Goal: Task Accomplishment & Management: Manage account settings

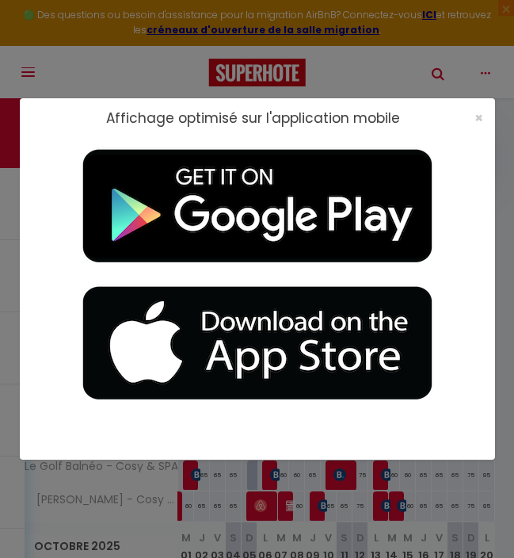
select select
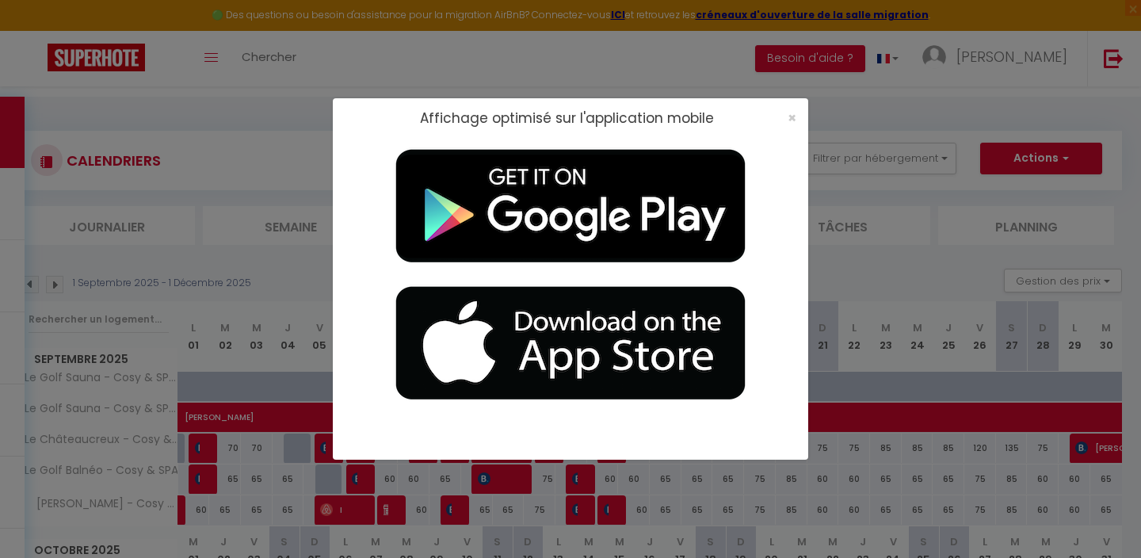
select select
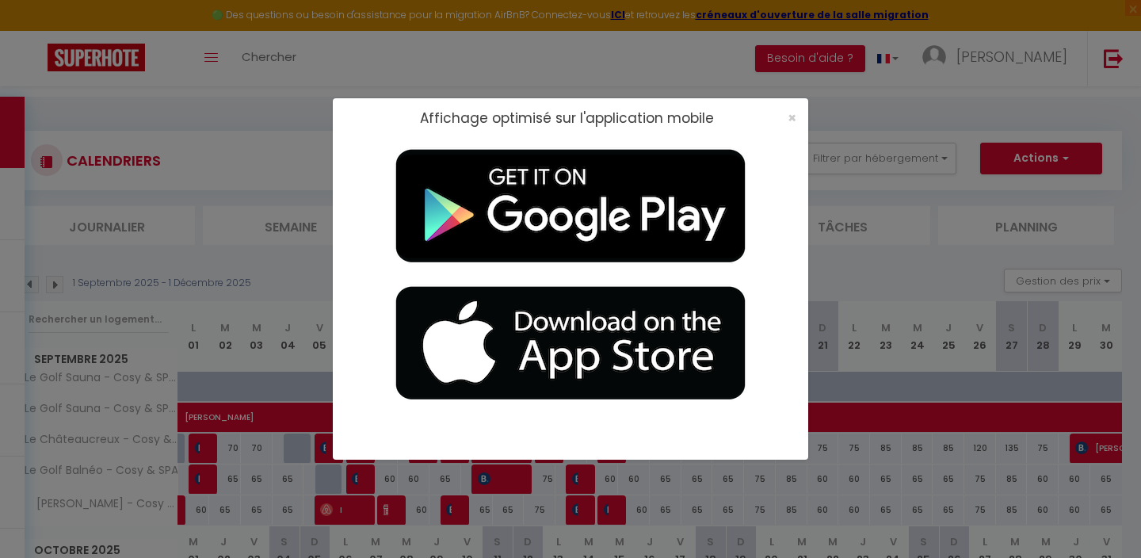
select select
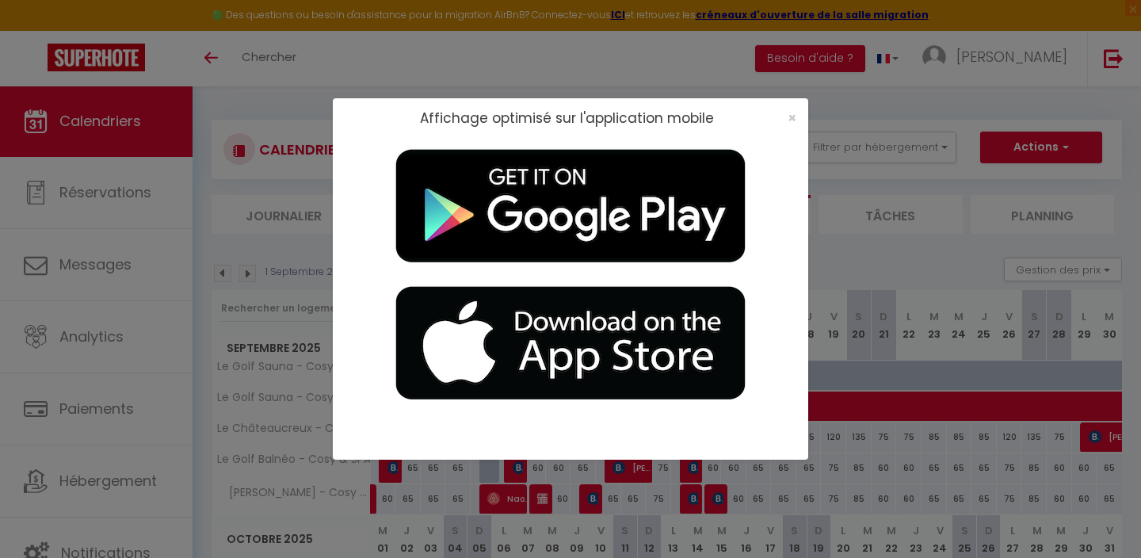
select select
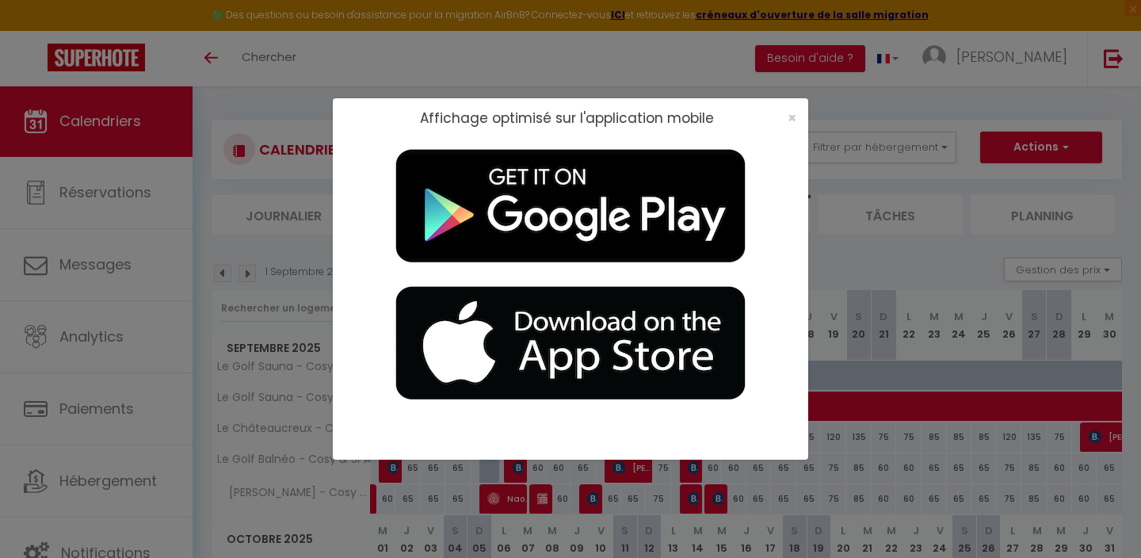
select select
click at [513, 114] on span "×" at bounding box center [791, 118] width 9 height 20
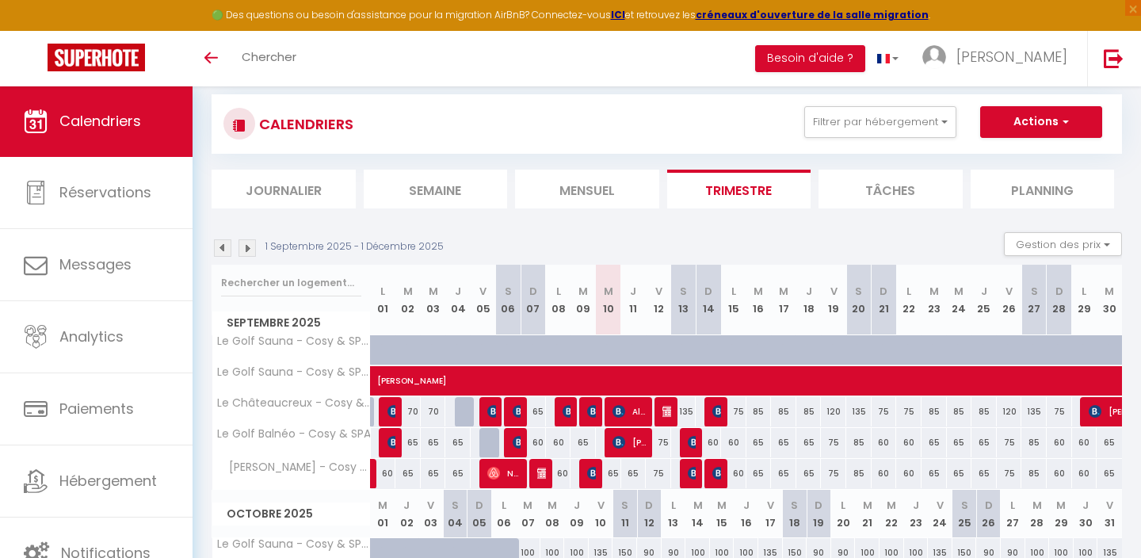
scroll to position [34, 0]
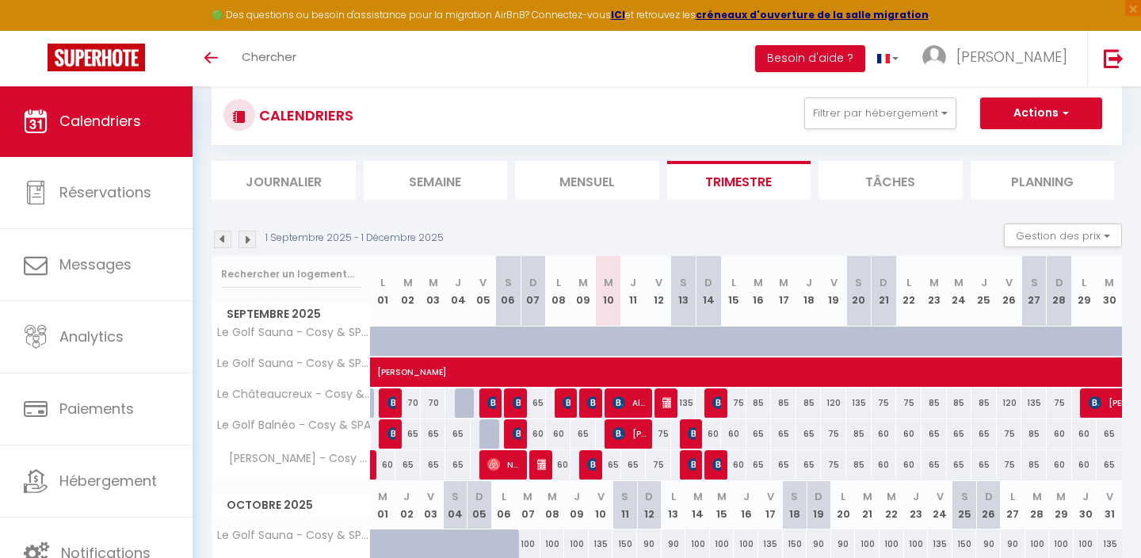
click at [513, 398] on img at bounding box center [618, 402] width 13 height 13
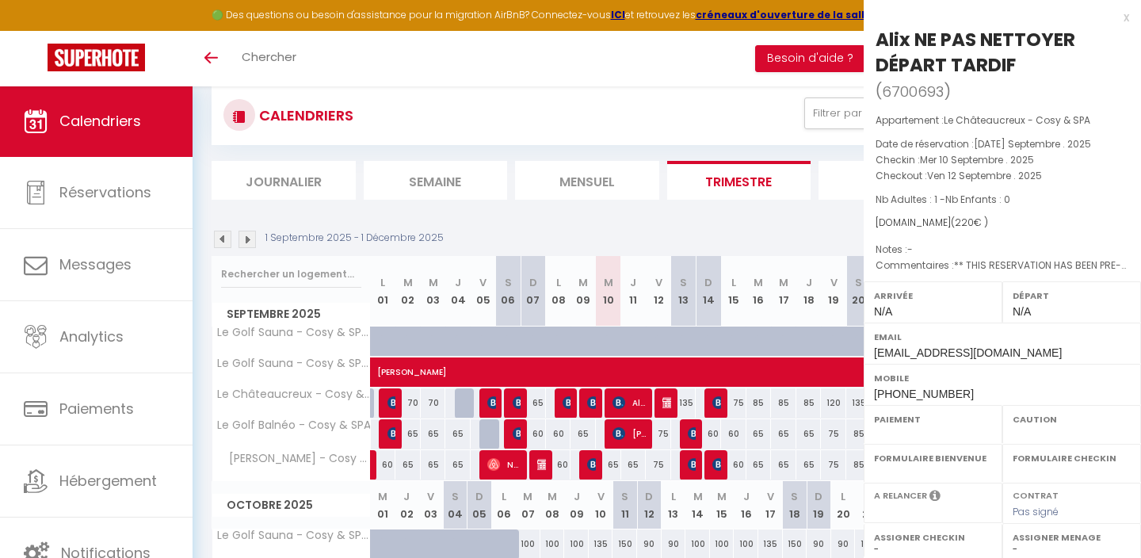
select select "OK"
select select "0"
select select "1"
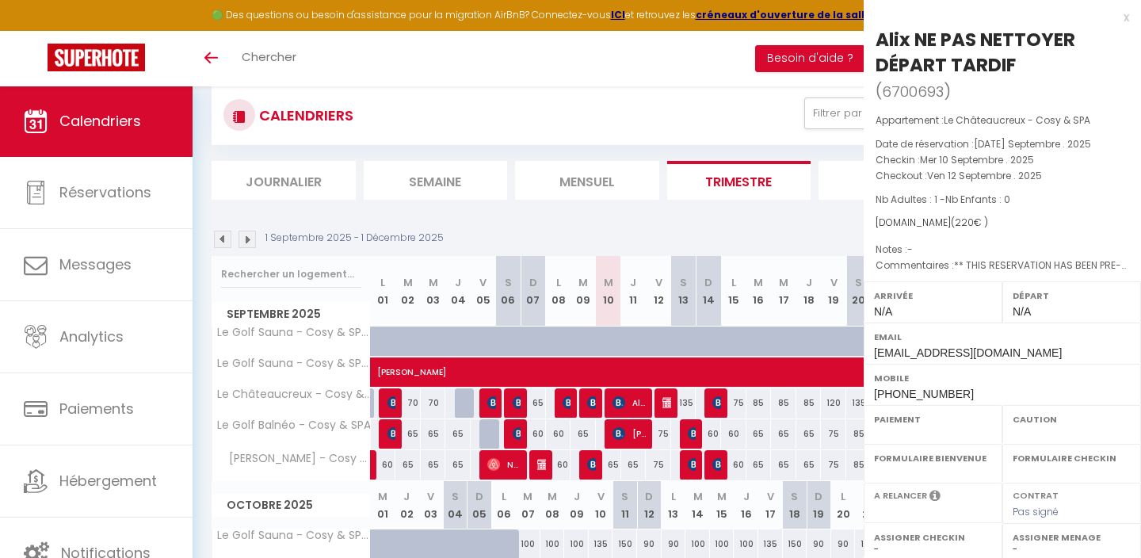
select select
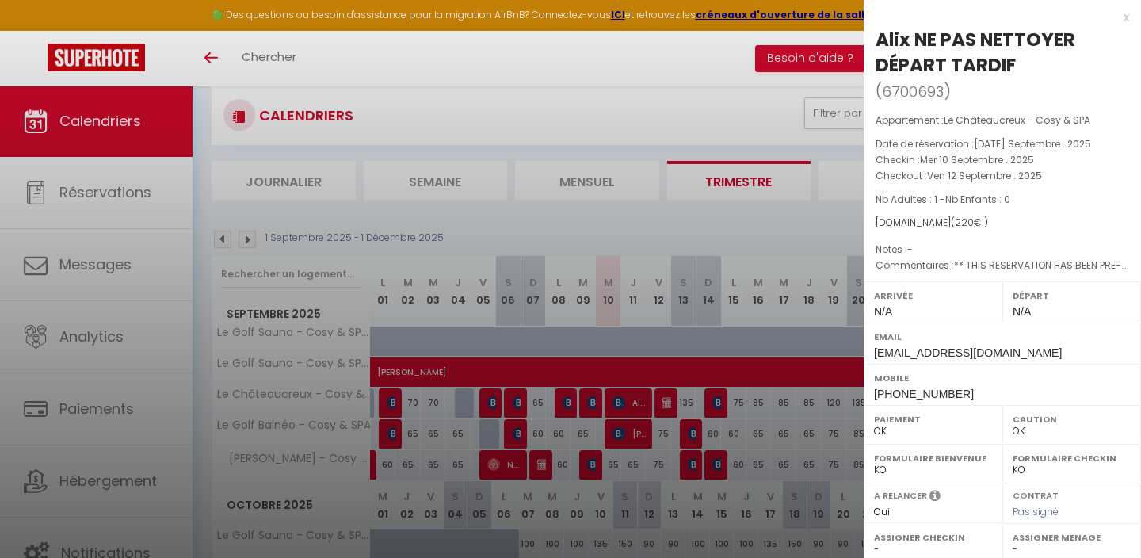
click at [513, 280] on div at bounding box center [570, 279] width 1141 height 558
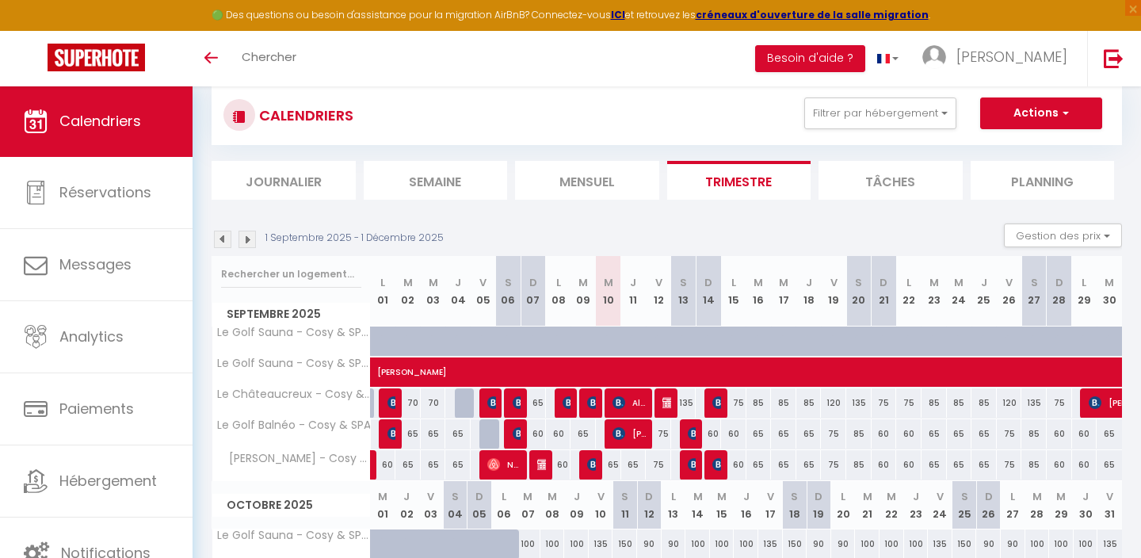
click at [513, 402] on img at bounding box center [668, 402] width 13 height 13
select select "KO"
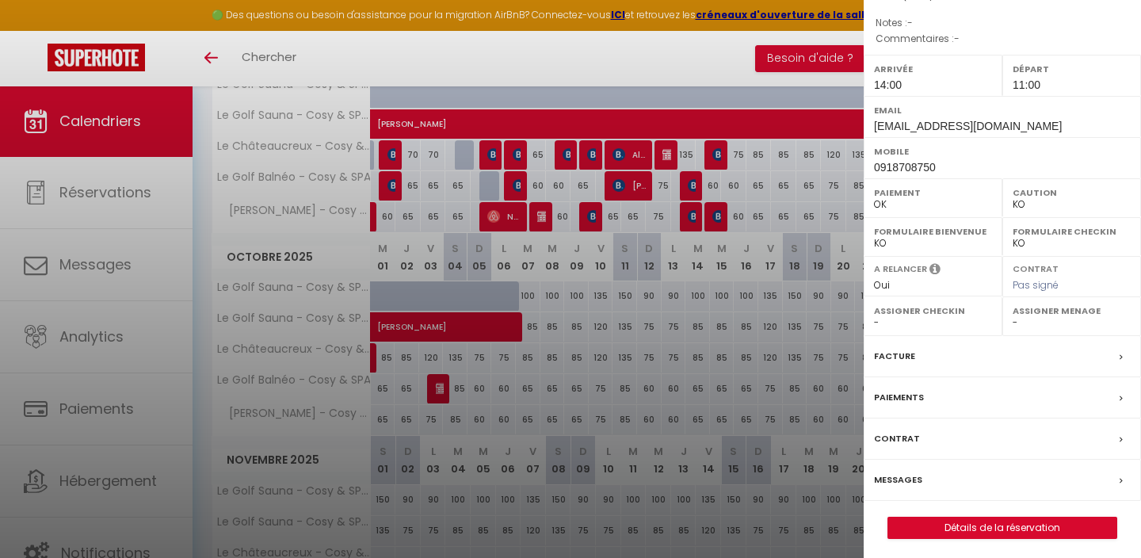
scroll to position [284, 0]
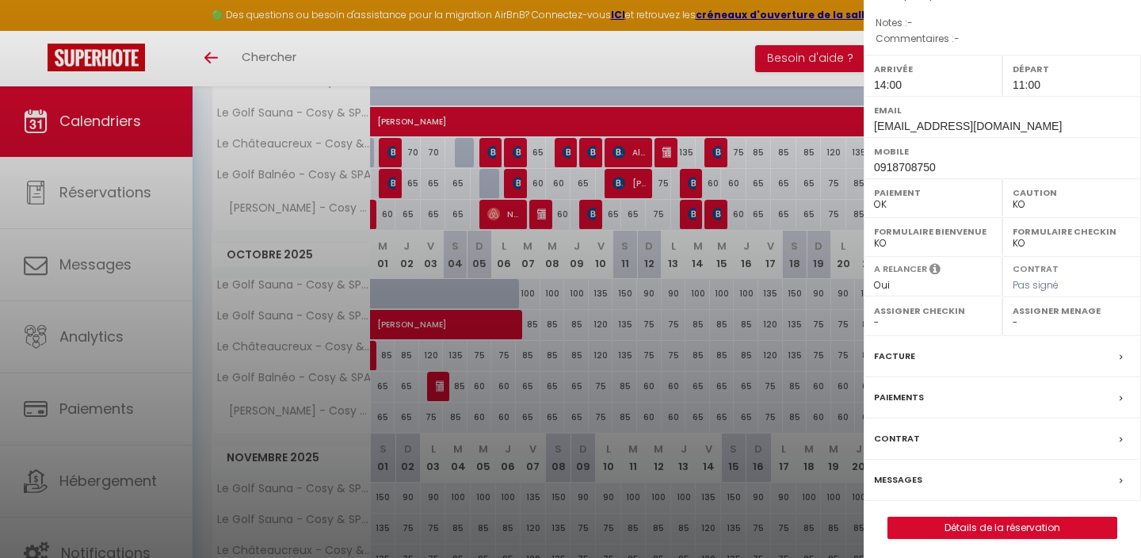
click at [513, 518] on link "Détails de la réservation" at bounding box center [1002, 527] width 228 height 21
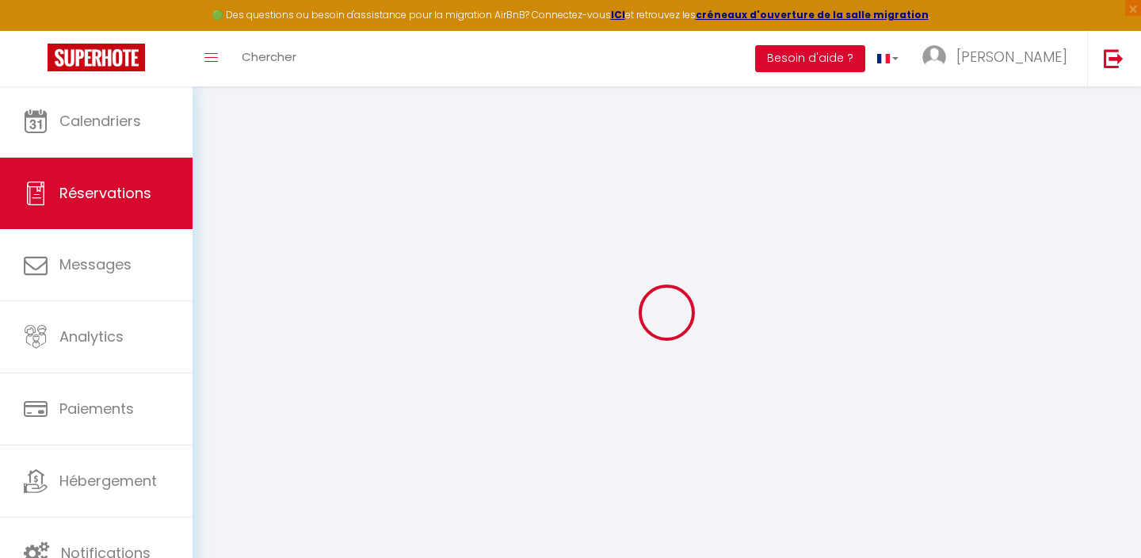
type input "[PERSON_NAME]"
type input "[EMAIL_ADDRESS][DOMAIN_NAME]"
type input "0918708750"
select select
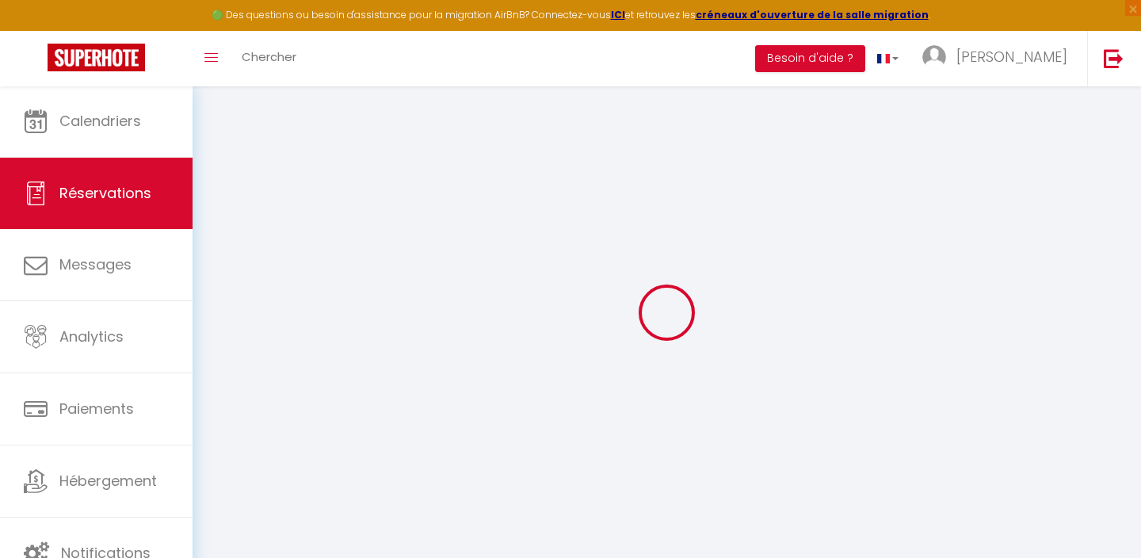
select select "6340"
select select "1"
type input "Ven 12 Septembre 2025"
select select
type input "Sam 13 Septembre 2025"
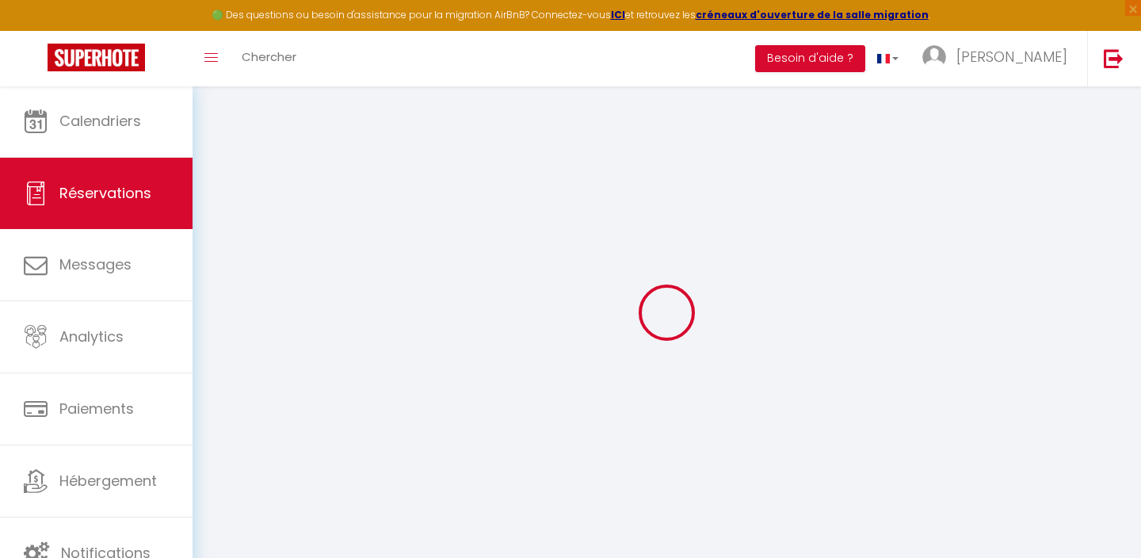
select select
type input "1"
select select "12"
select select
type input "25"
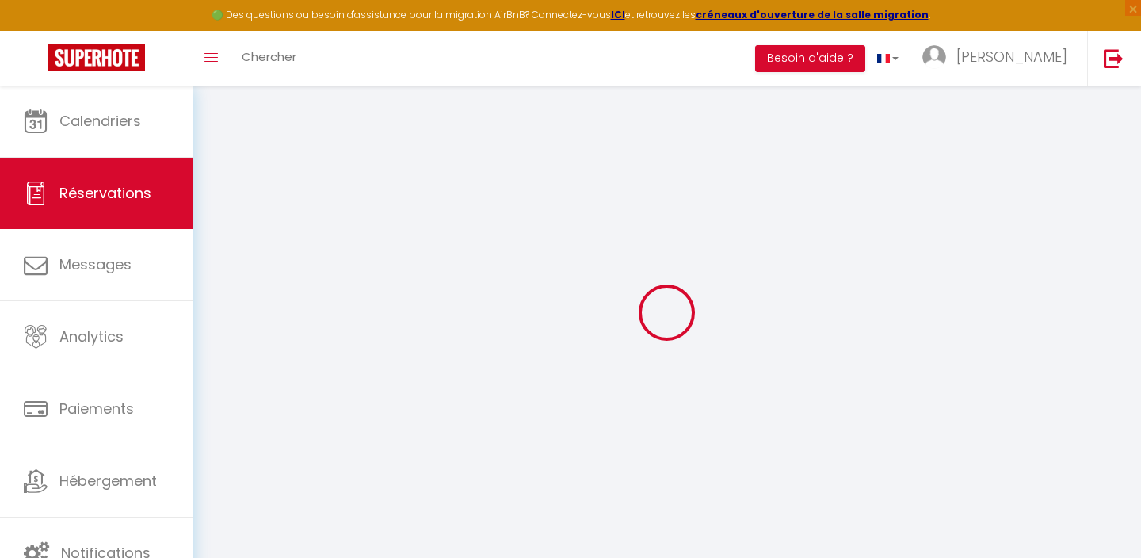
checkbox input "false"
type input "0"
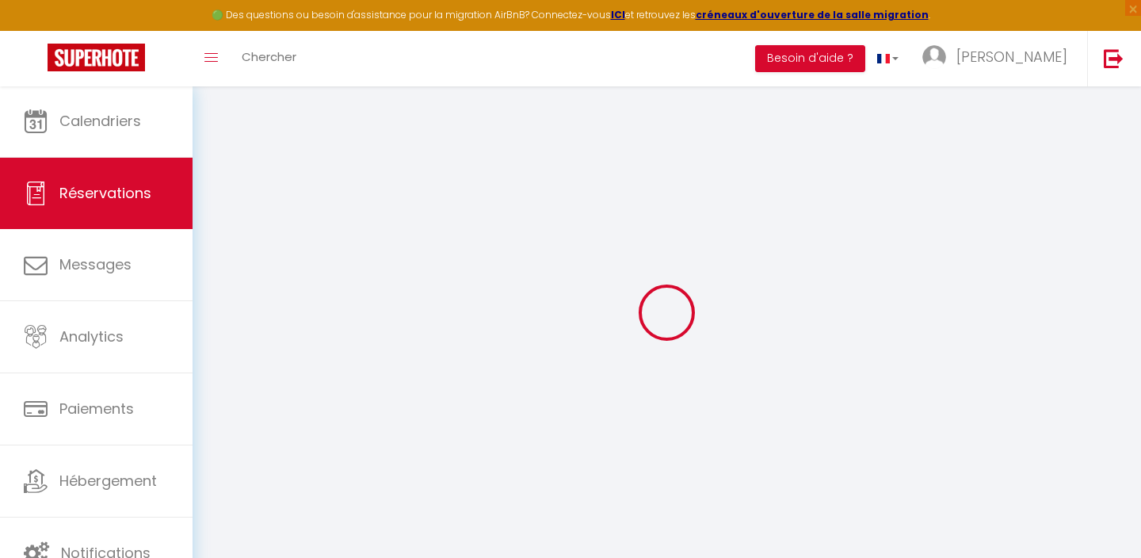
select select
select select "14"
checkbox input "false"
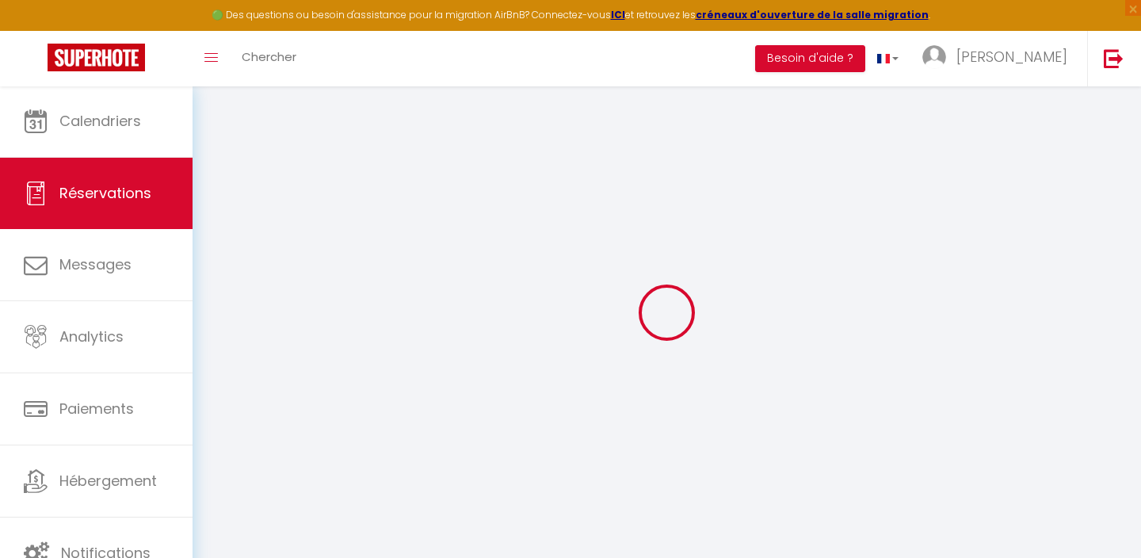
select select
checkbox input "false"
select select
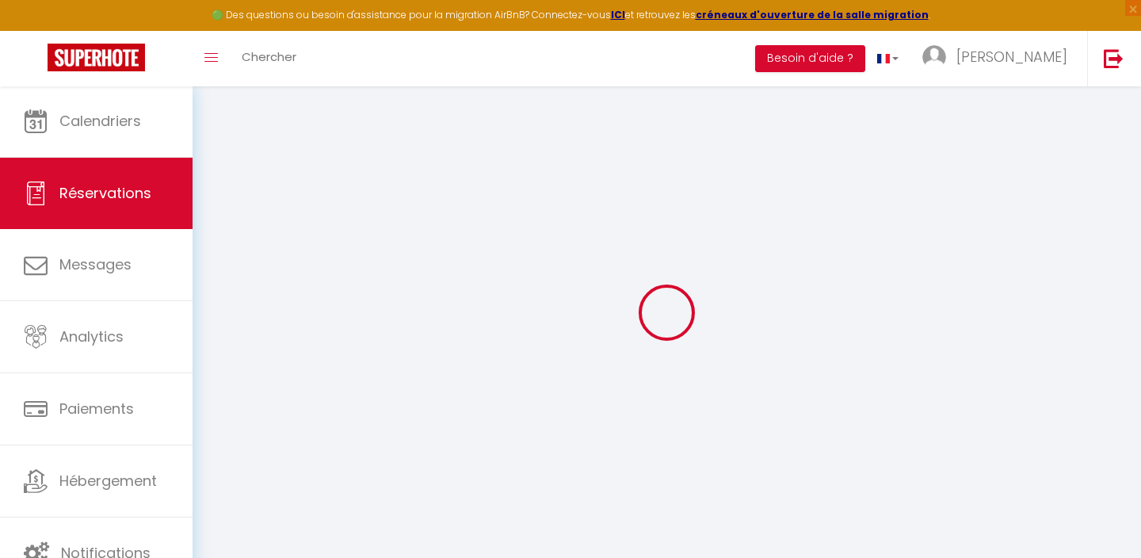
select select
checkbox input "false"
select select
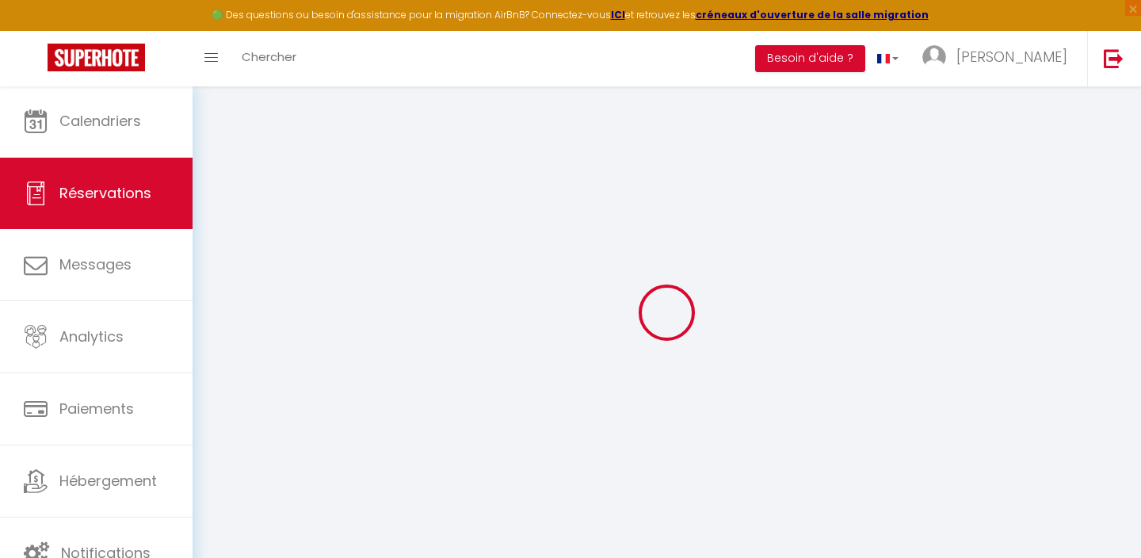
select select
checkbox input "false"
select select
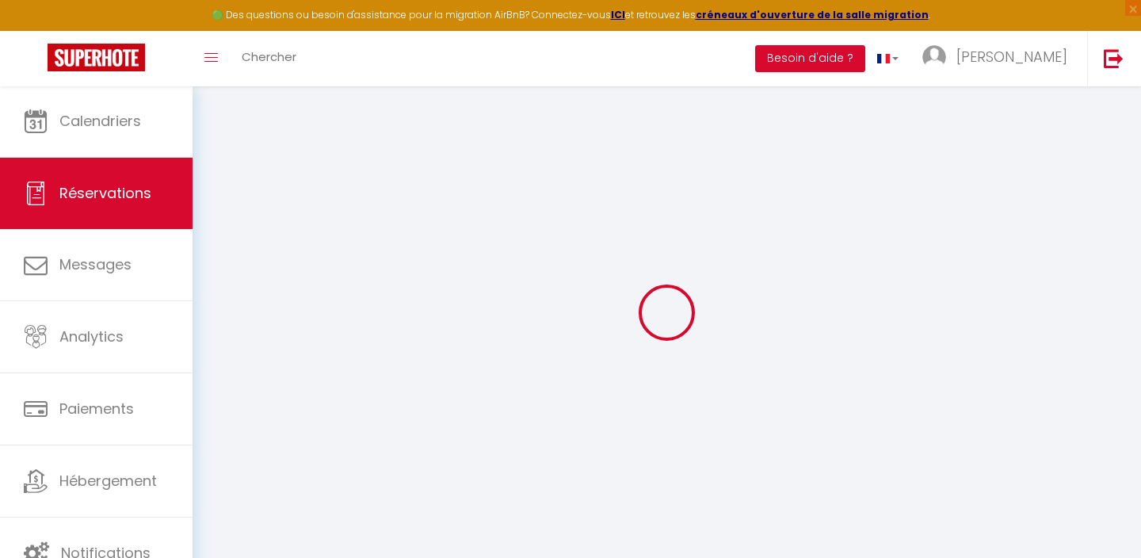
checkbox input "false"
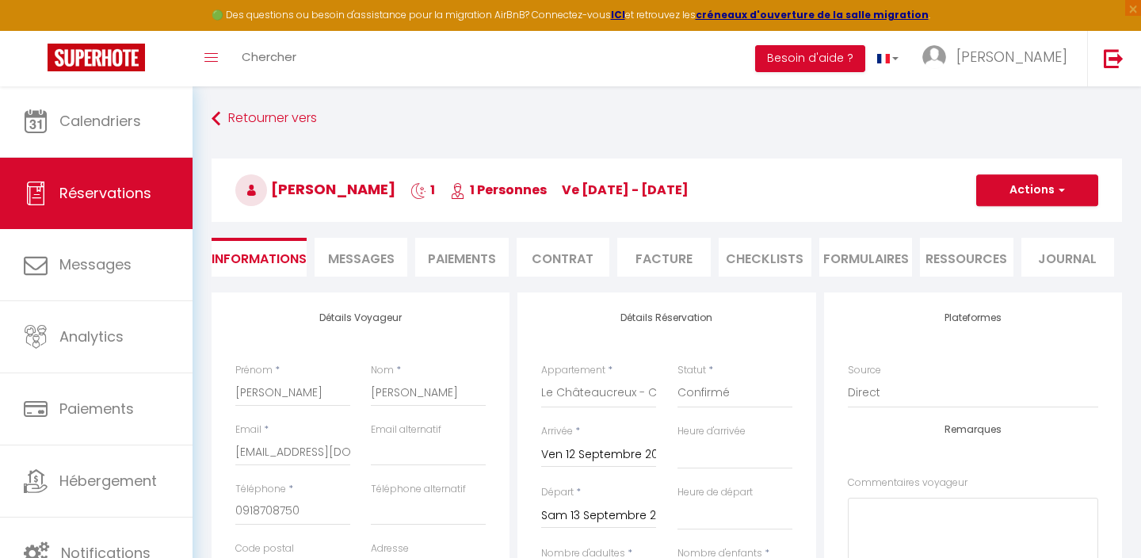
select select
checkbox input "false"
select select "14:00"
select select "11:00"
click at [513, 185] on button "Actions" at bounding box center [1037, 190] width 122 height 32
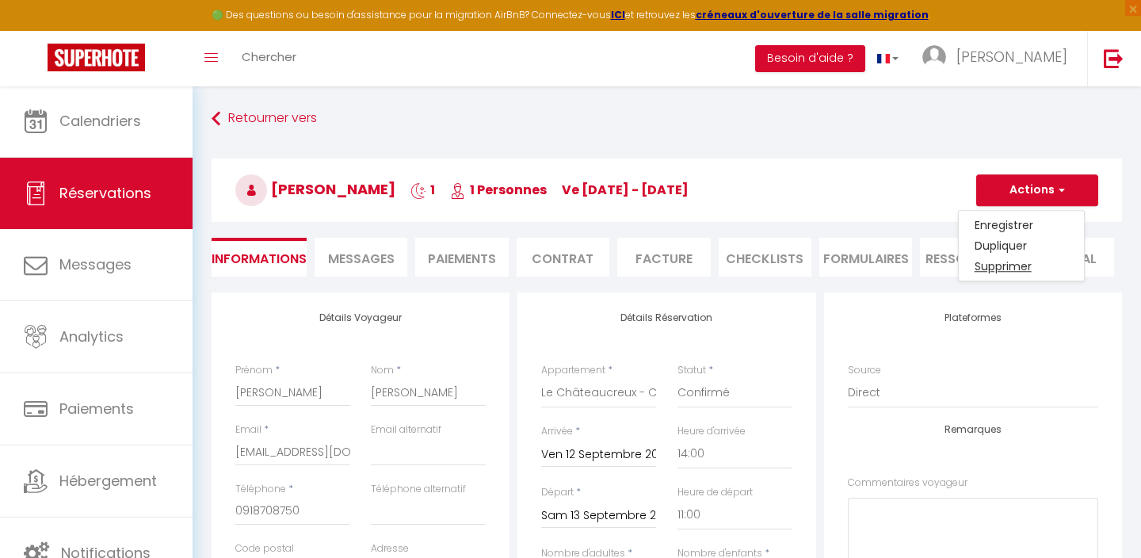
click at [513, 258] on link "Supprimer" at bounding box center [1020, 266] width 125 height 21
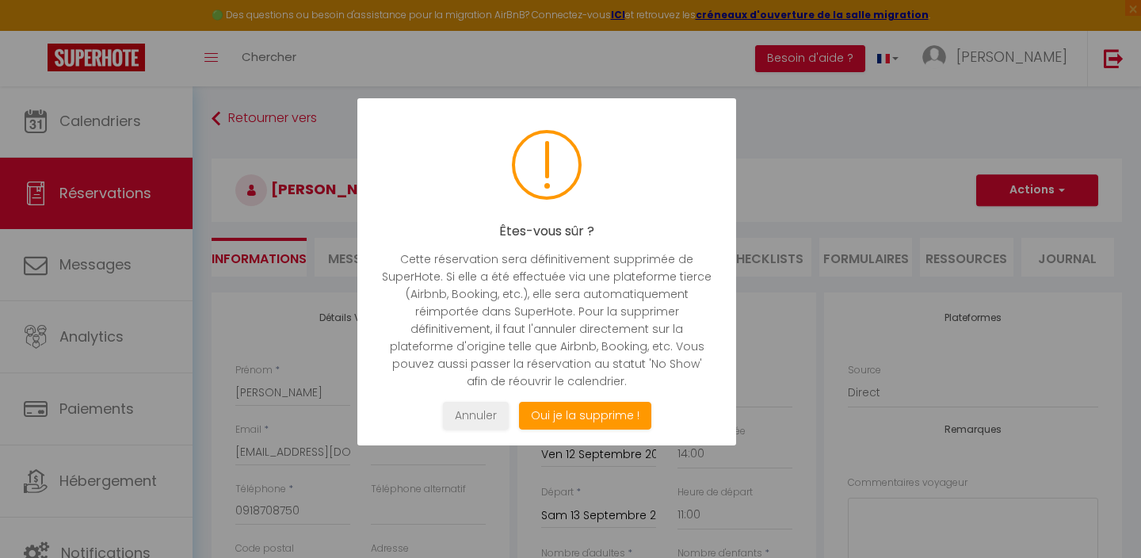
click at [513, 433] on div "Êtes-vous sûr ? Cette réservation sera définitivement supprimée de SuperHote. S…" at bounding box center [546, 271] width 379 height 347
click at [513, 411] on button "Oui je la supprime !" at bounding box center [585, 416] width 132 height 28
click at [513, 415] on button "Oui je la supprime !" at bounding box center [585, 416] width 132 height 28
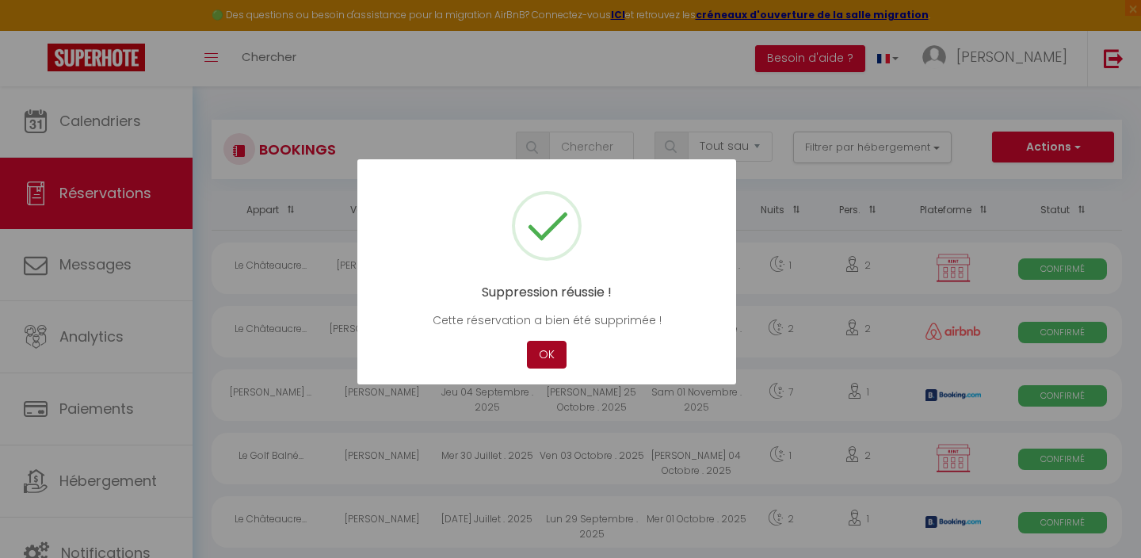
click at [513, 354] on button "OK" at bounding box center [547, 355] width 40 height 28
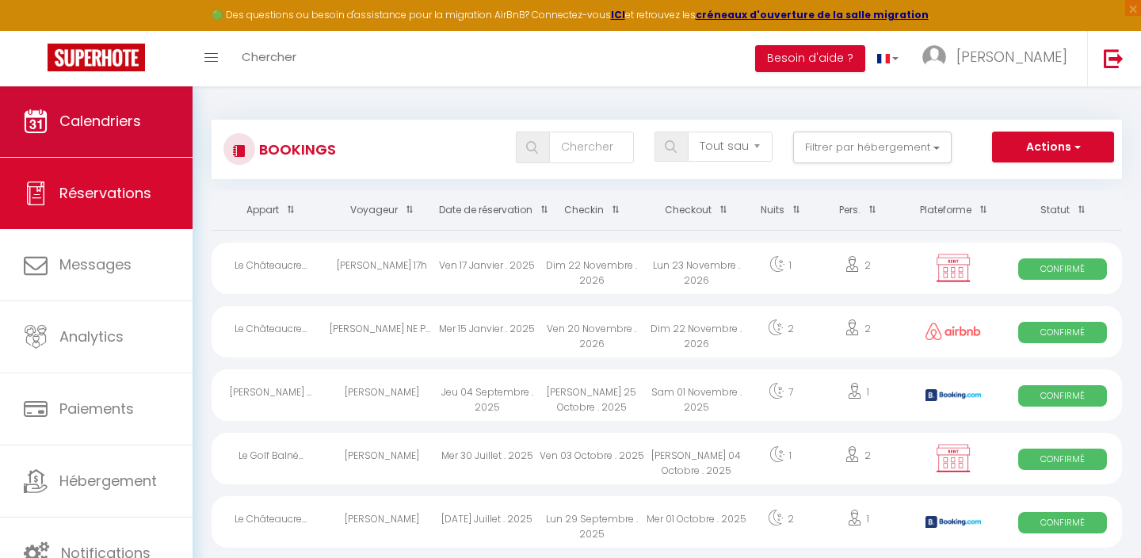
click at [141, 120] on span "Calendriers" at bounding box center [100, 121] width 82 height 20
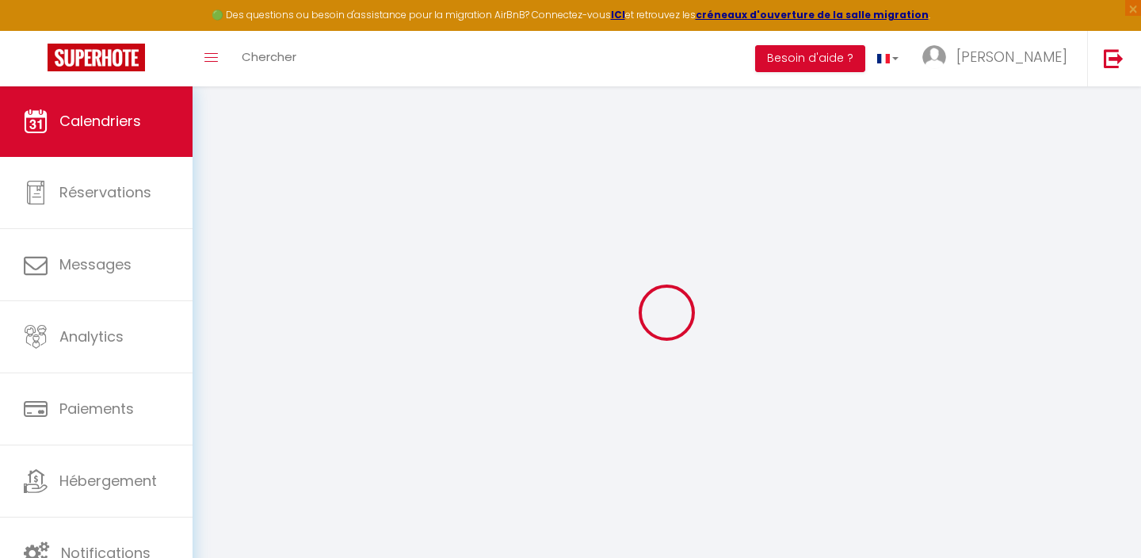
select select
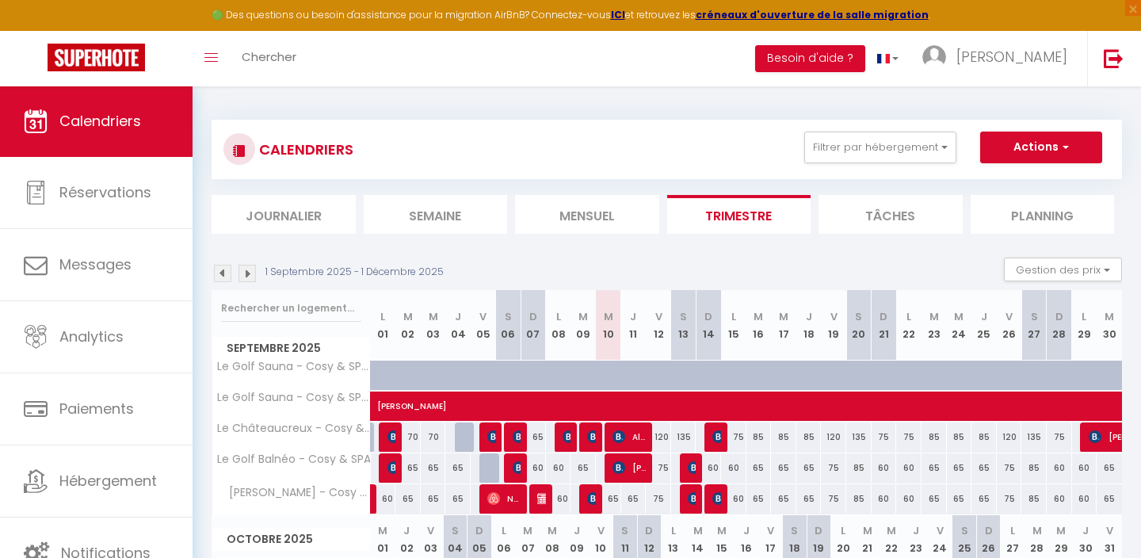
click at [513, 434] on span "Alix NE PAS NETTOYER DÉPART TARDIF" at bounding box center [629, 436] width 34 height 30
select select "OK"
select select "0"
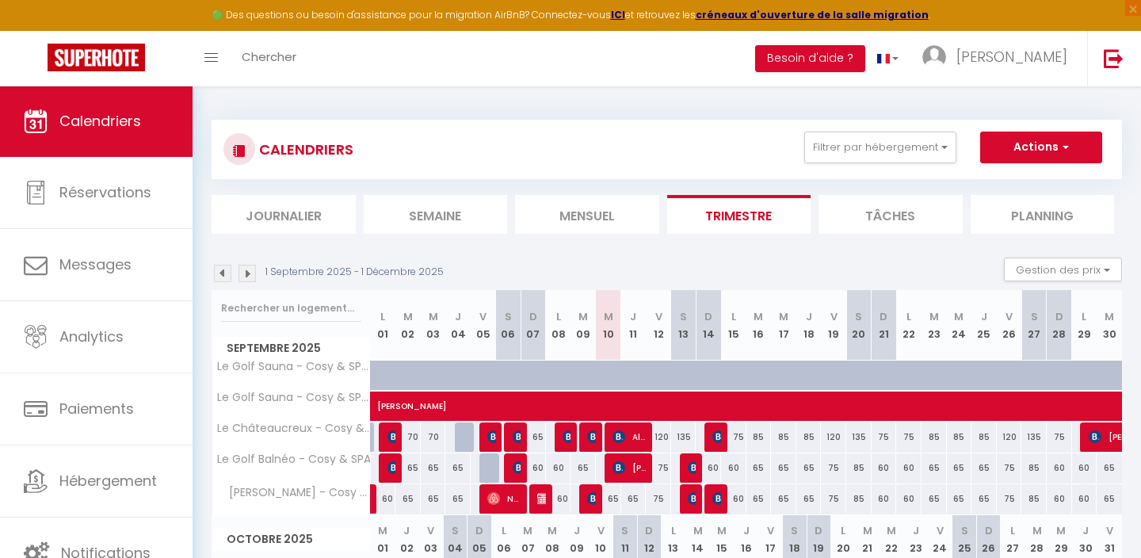
select select "1"
select select
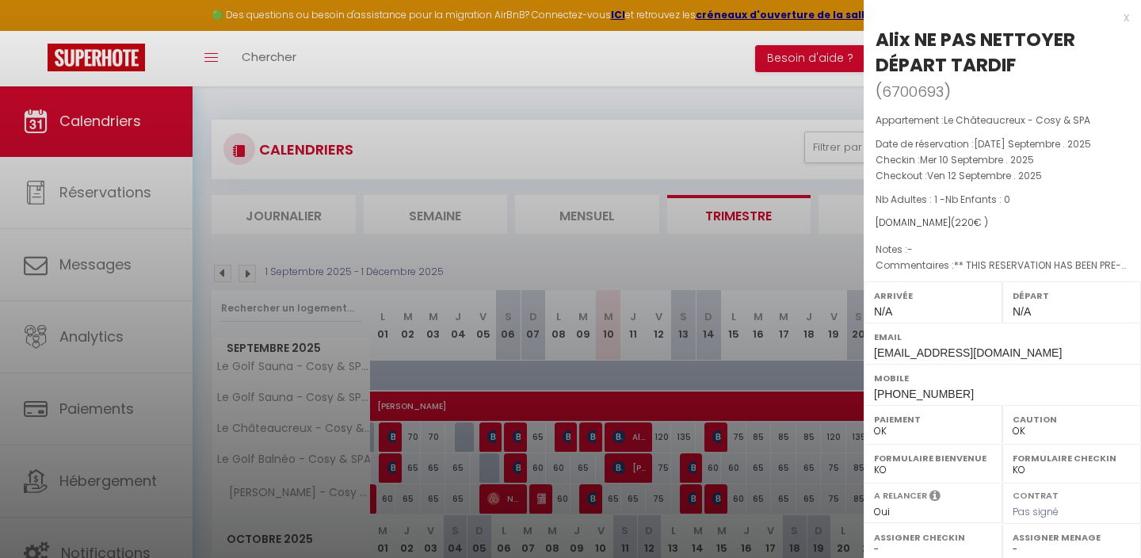
click at [513, 257] on div at bounding box center [570, 279] width 1141 height 558
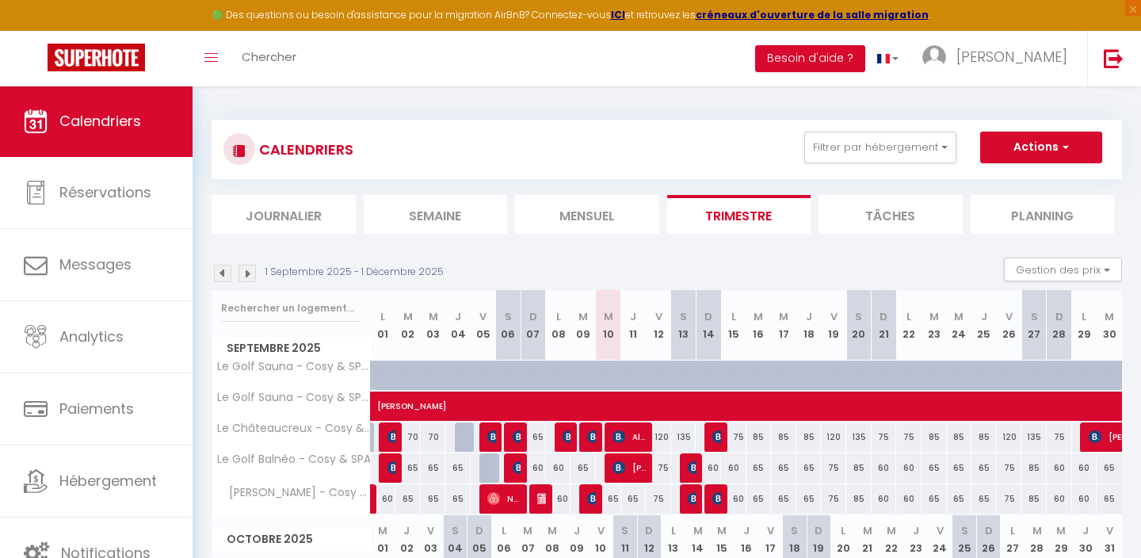
click at [513, 420] on span at bounding box center [1043, 406] width 1312 height 30
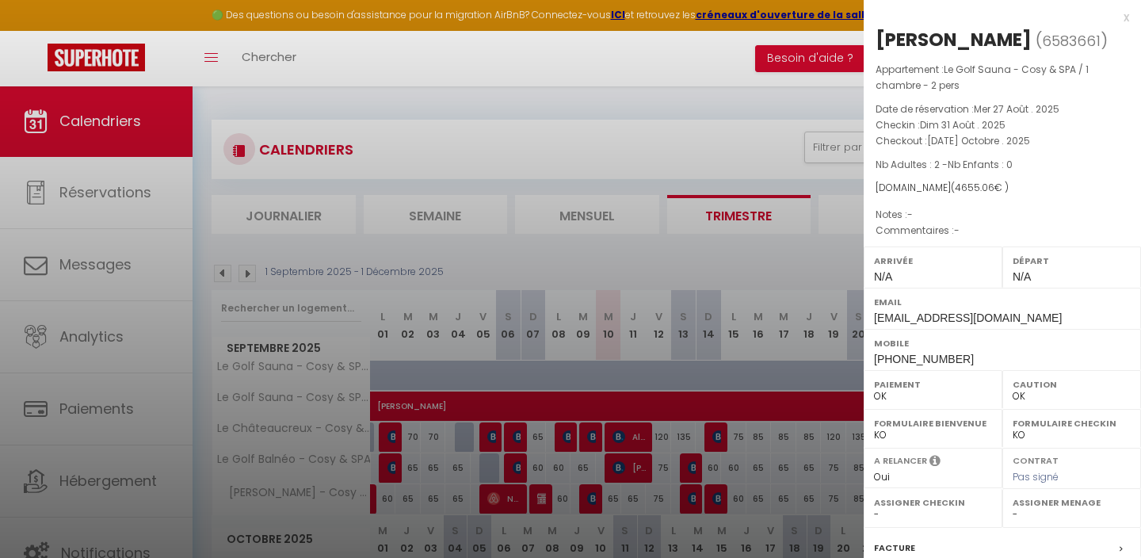
click at [513, 433] on div at bounding box center [570, 279] width 1141 height 558
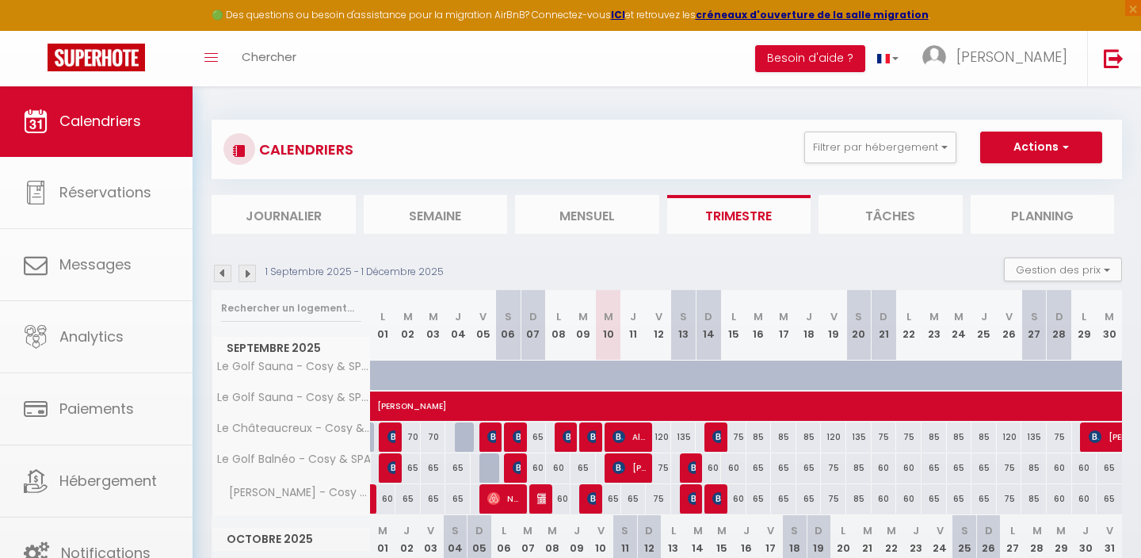
click at [513, 433] on span "Alix NE PAS NETTOYER DÉPART TARDIF" at bounding box center [629, 436] width 34 height 30
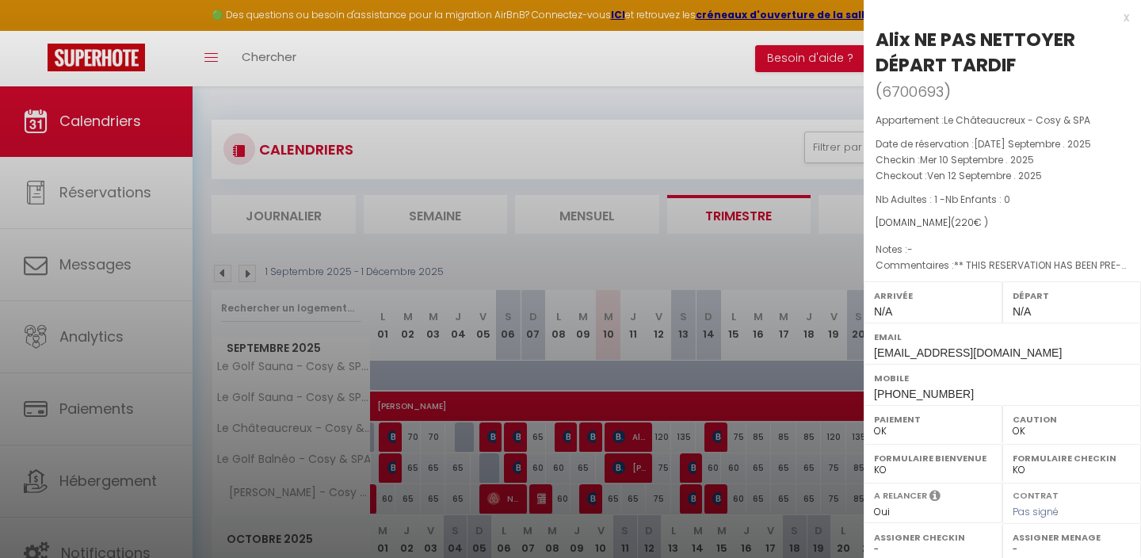
click at [513, 433] on div at bounding box center [570, 279] width 1141 height 558
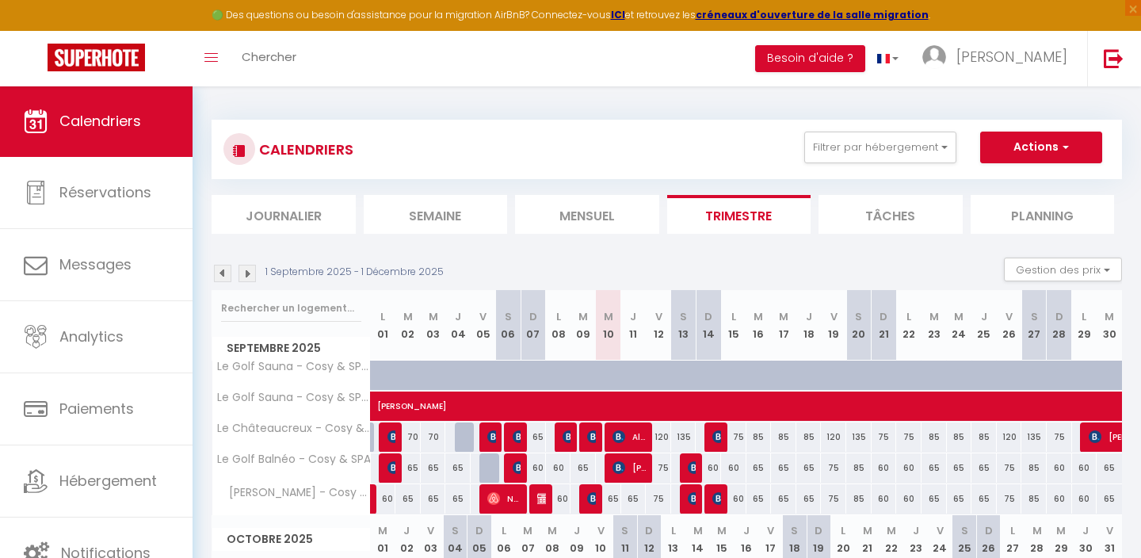
click at [513, 435] on div "120" at bounding box center [658, 436] width 25 height 29
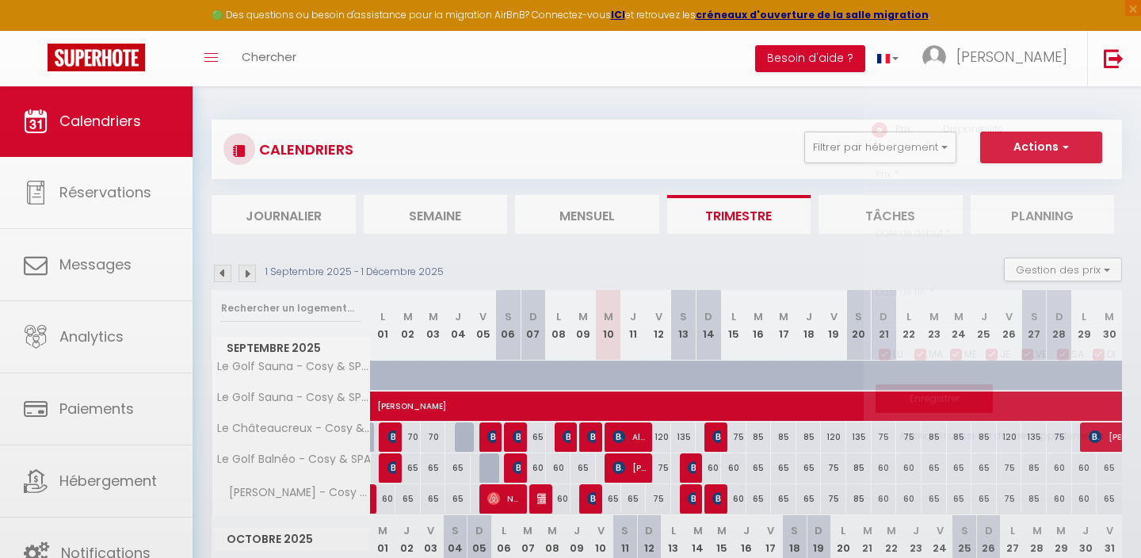
type input "120"
type input "Ven 12 Septembre 2025"
type input "Sam 13 Septembre 2025"
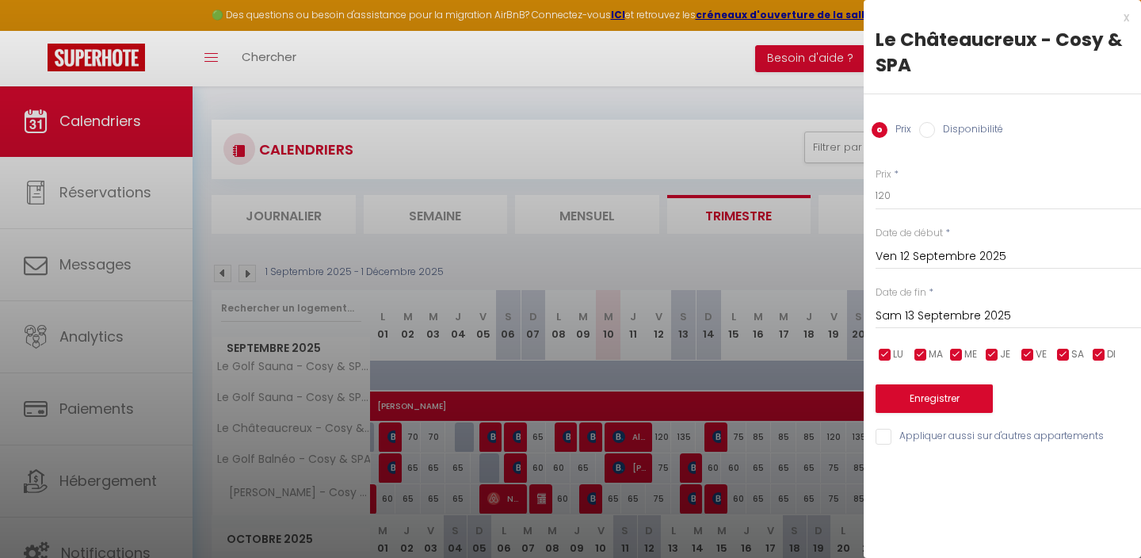
click at [513, 114] on div "Prix Disponibilité" at bounding box center [1001, 120] width 277 height 53
click at [513, 121] on div "Prix Disponibilité" at bounding box center [1001, 120] width 277 height 53
click at [513, 134] on input "Disponibilité" at bounding box center [927, 130] width 16 height 16
radio input "true"
radio input "false"
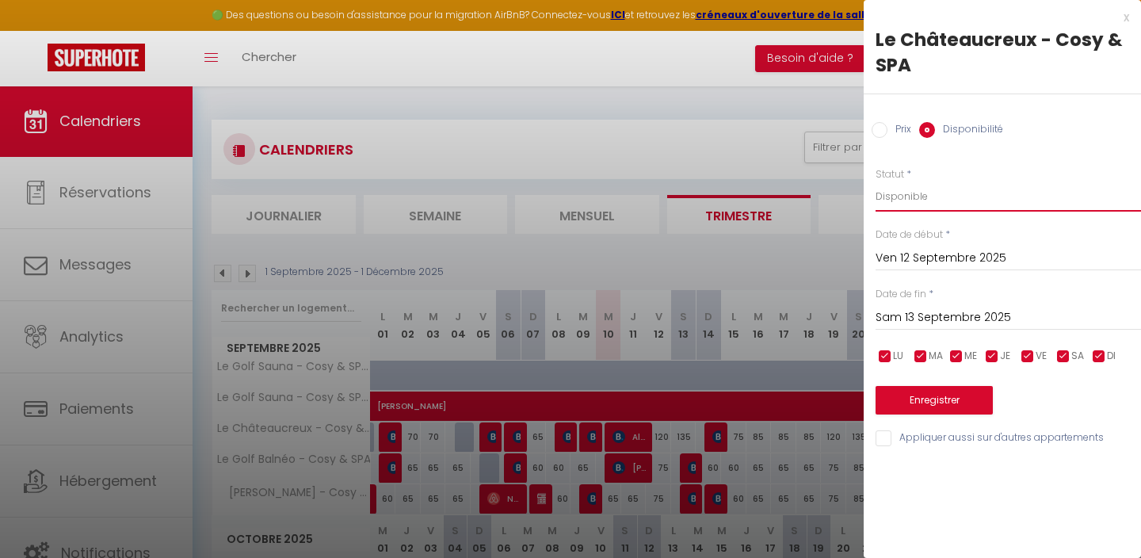
select select "0"
click at [513, 399] on button "Enregistrer" at bounding box center [933, 400] width 117 height 29
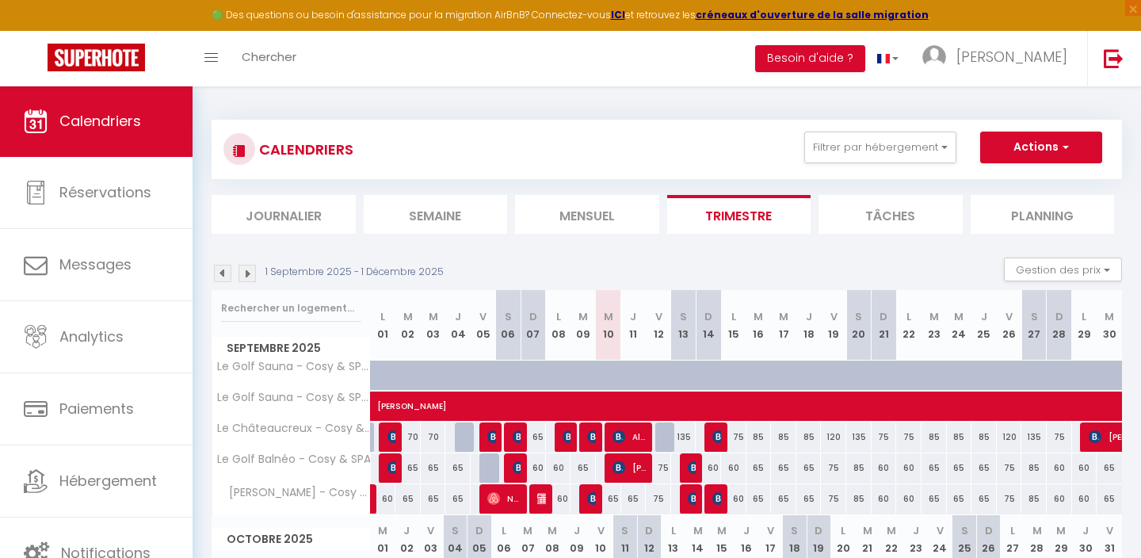
click at [513, 435] on div at bounding box center [667, 437] width 25 height 30
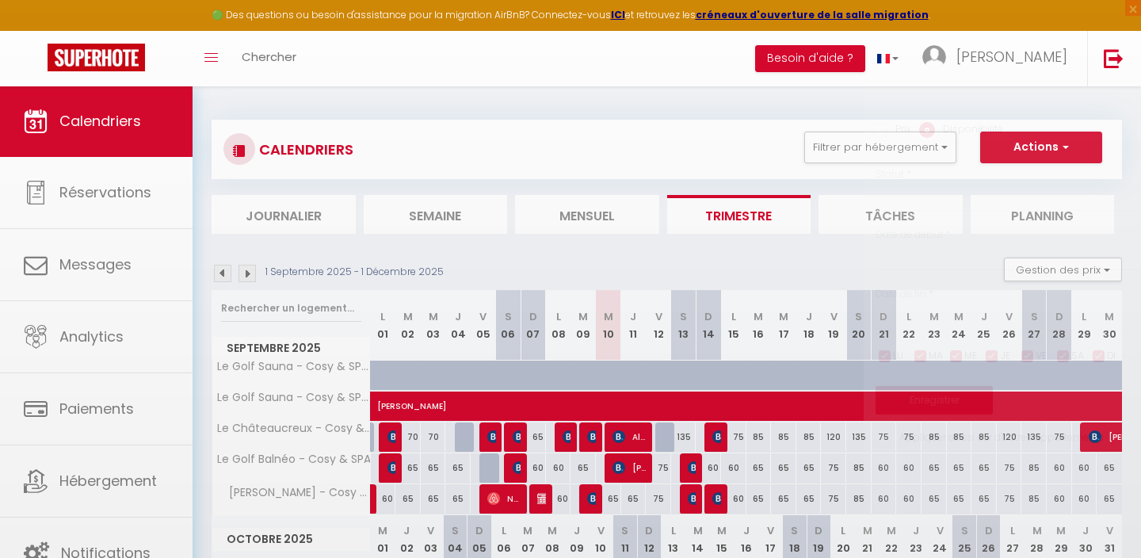
select select "1"
type input "Ven 12 Septembre 2025"
type input "Sam 13 Septembre 2025"
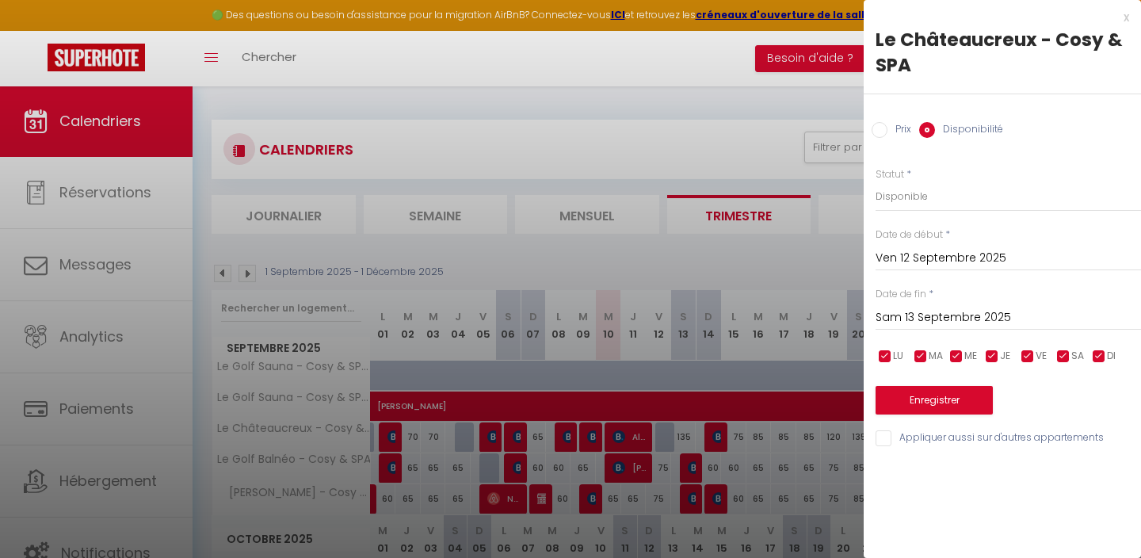
click at [513, 438] on div at bounding box center [570, 279] width 1141 height 558
select select
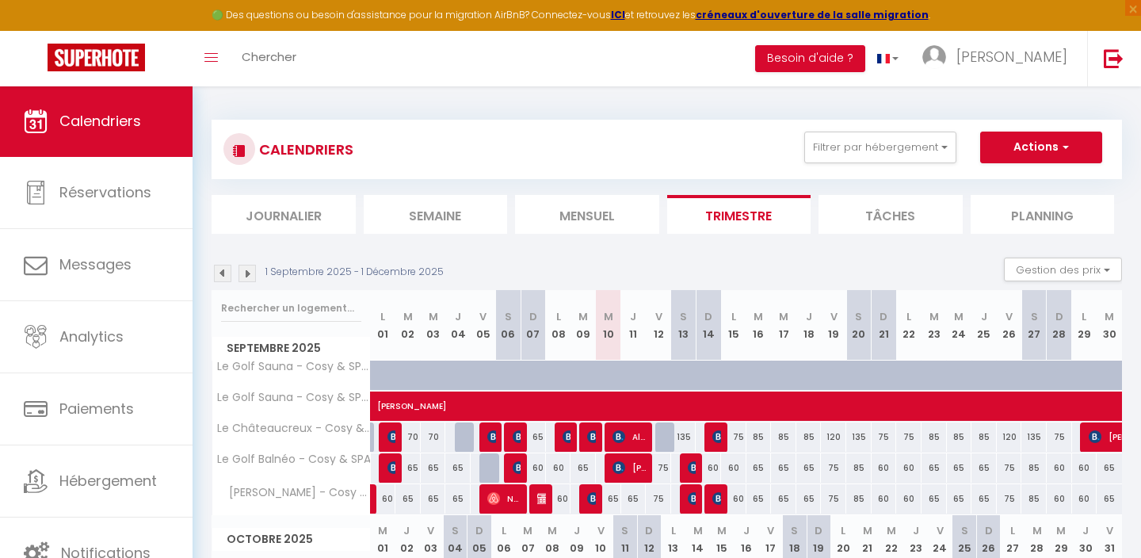
click at [513, 436] on div at bounding box center [667, 437] width 25 height 30
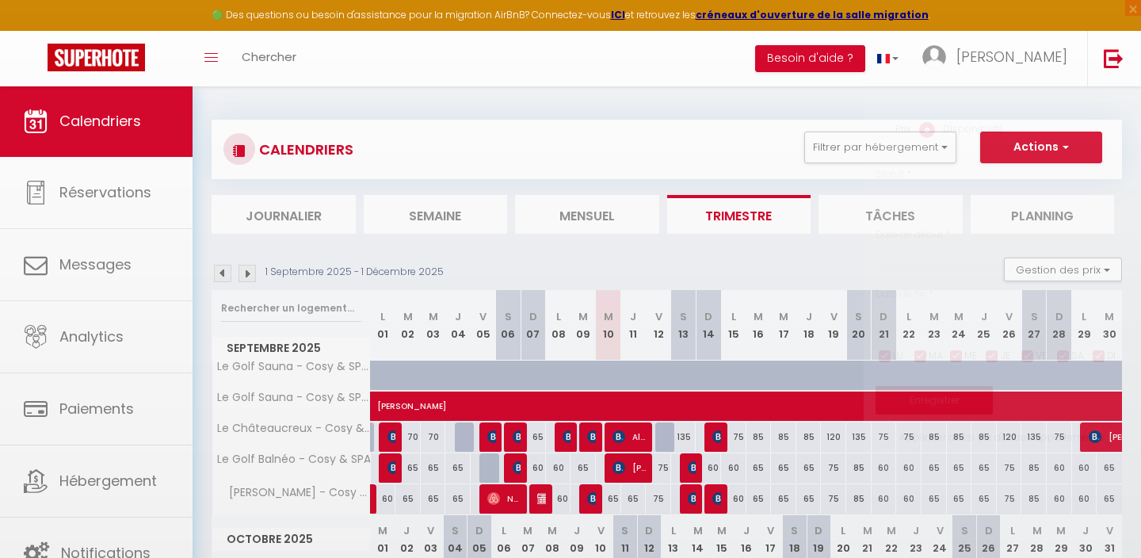
select select "1"
type input "Ven 12 Septembre 2025"
type input "Sam 13 Septembre 2025"
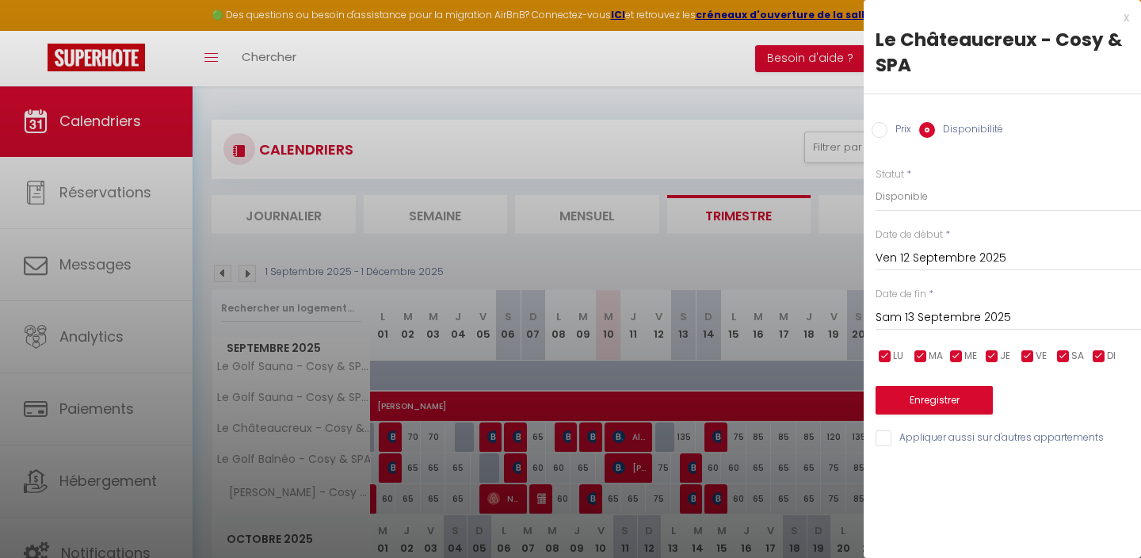
click at [513, 134] on label "Prix" at bounding box center [899, 130] width 24 height 17
click at [513, 134] on input "Prix" at bounding box center [879, 130] width 16 height 16
radio input "true"
click at [513, 133] on label "Disponibilité" at bounding box center [969, 130] width 68 height 17
click at [513, 133] on input "Disponibilité" at bounding box center [927, 130] width 16 height 16
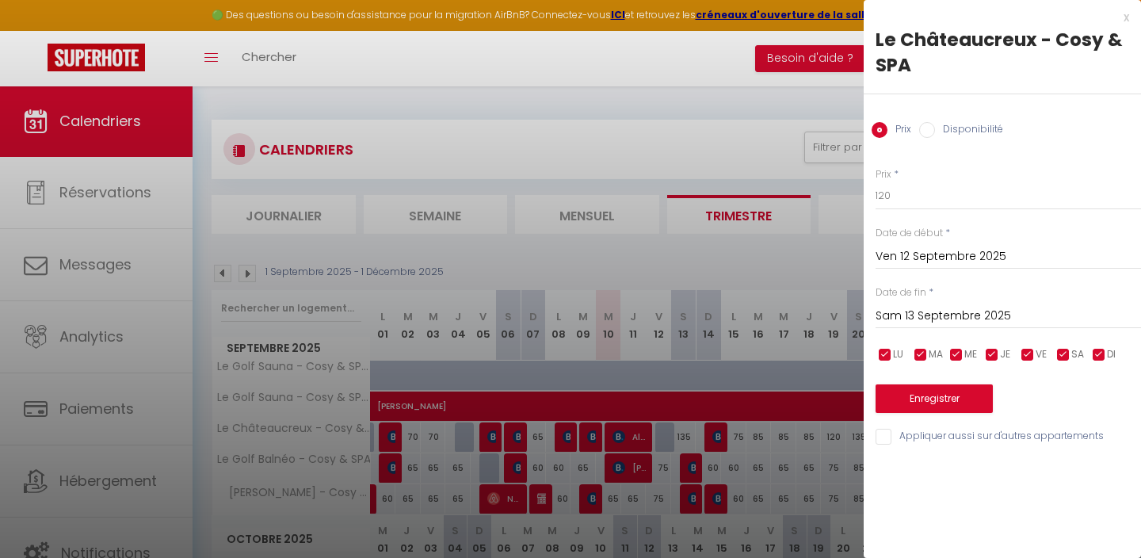
radio input "true"
radio input "false"
click at [513, 394] on button "Enregistrer" at bounding box center [933, 400] width 117 height 29
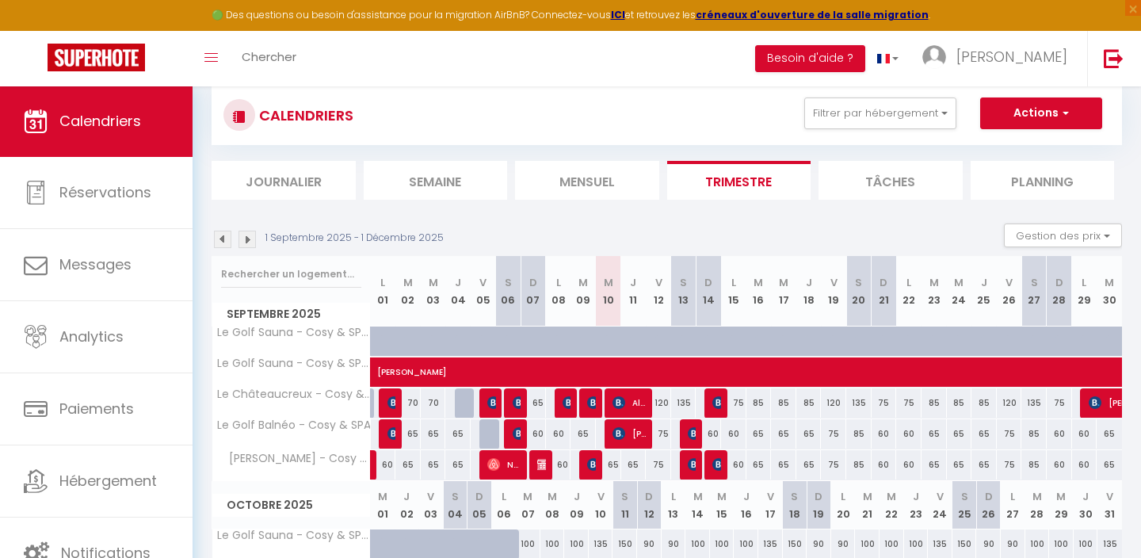
scroll to position [36, 0]
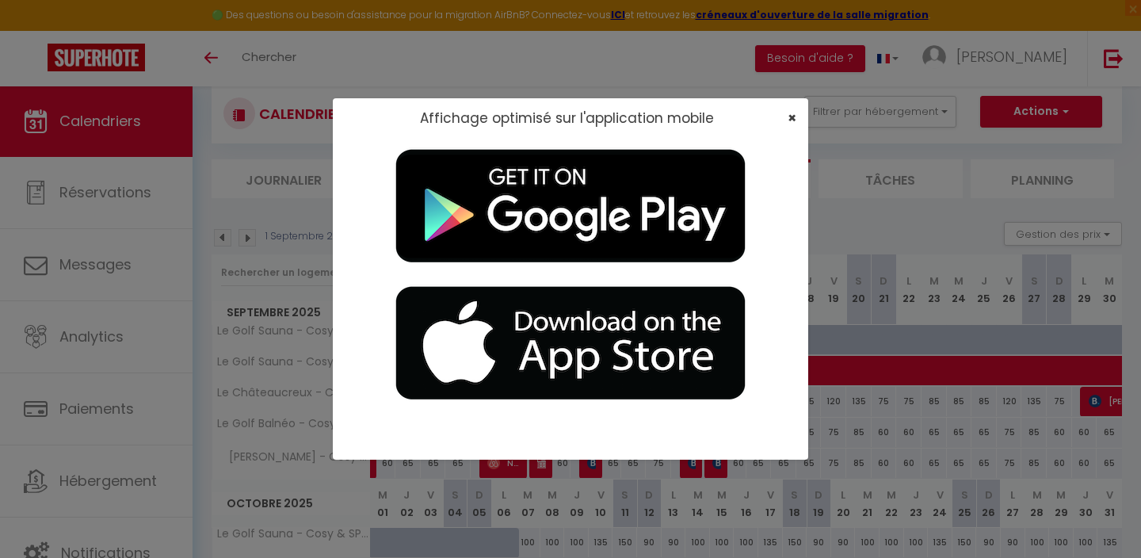
click at [513, 118] on span "×" at bounding box center [791, 118] width 9 height 20
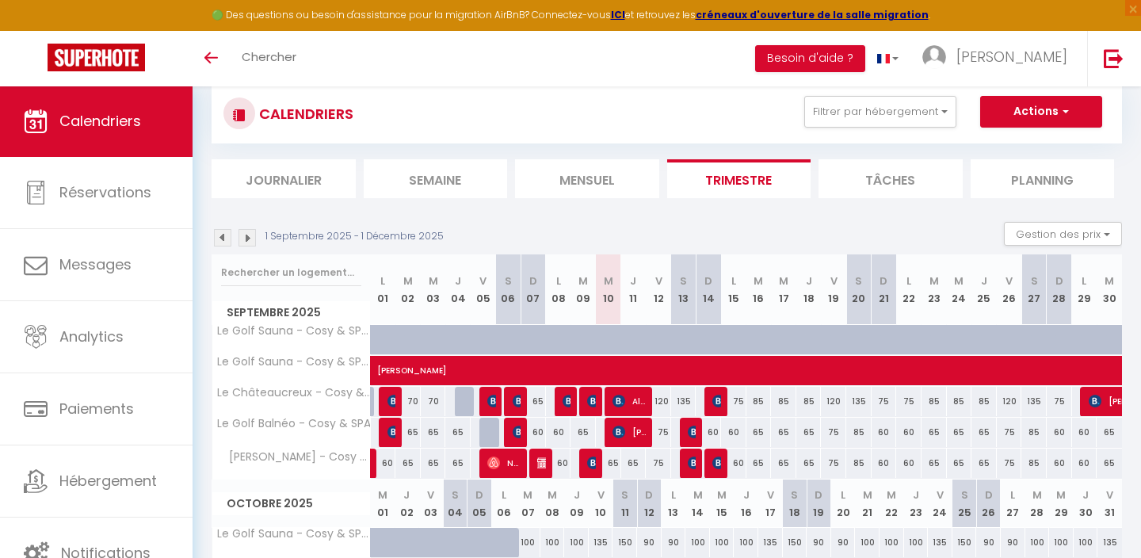
click at [513, 402] on img at bounding box center [618, 400] width 13 height 13
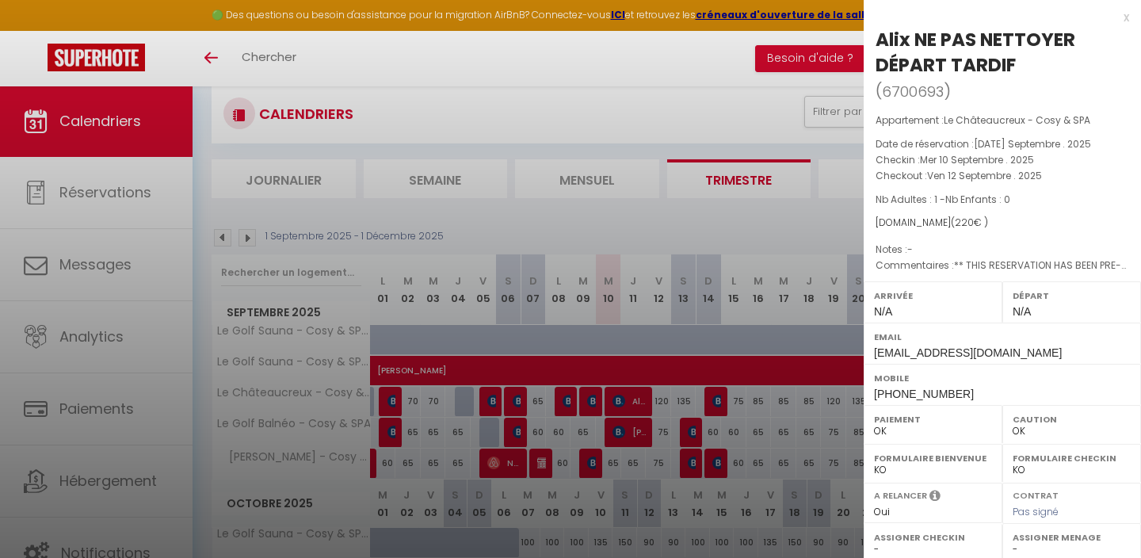
click at [513, 363] on div at bounding box center [570, 279] width 1141 height 558
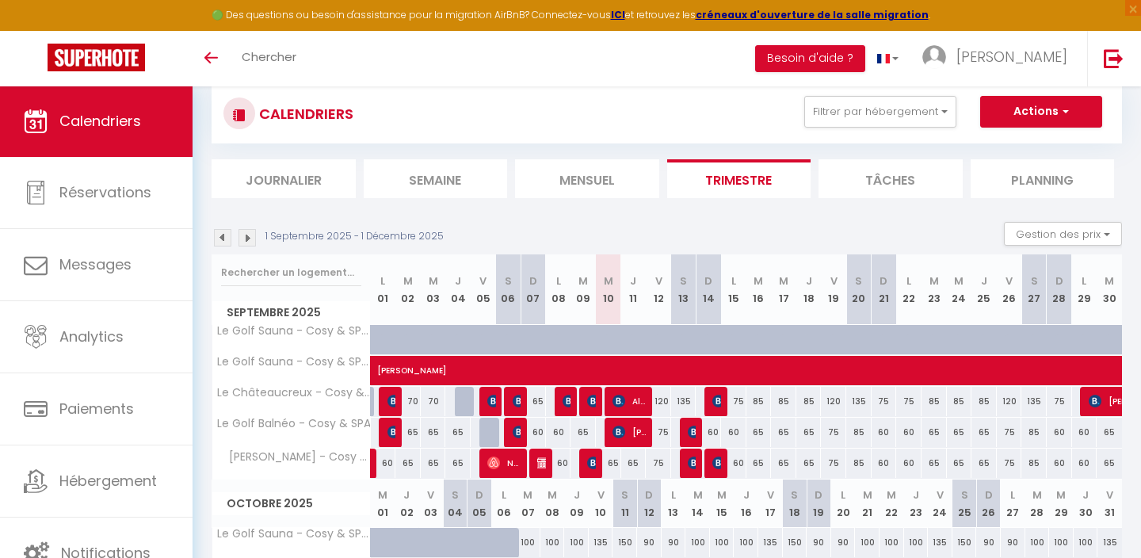
click at [513, 117] on button "Actions" at bounding box center [1041, 112] width 122 height 32
click at [513, 146] on link "Nouvelle réservation" at bounding box center [1024, 148] width 138 height 24
select select
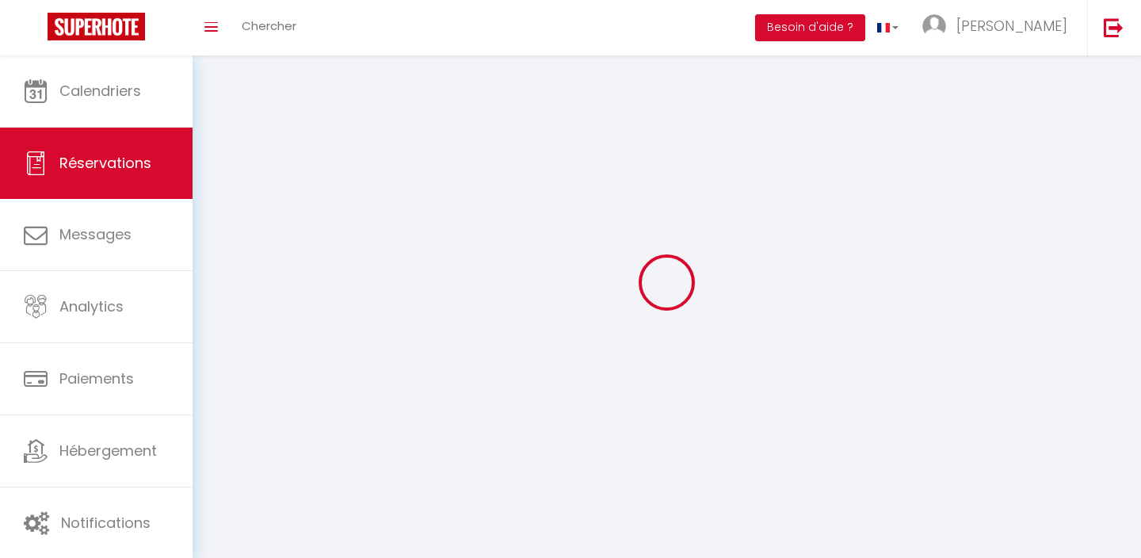
select select
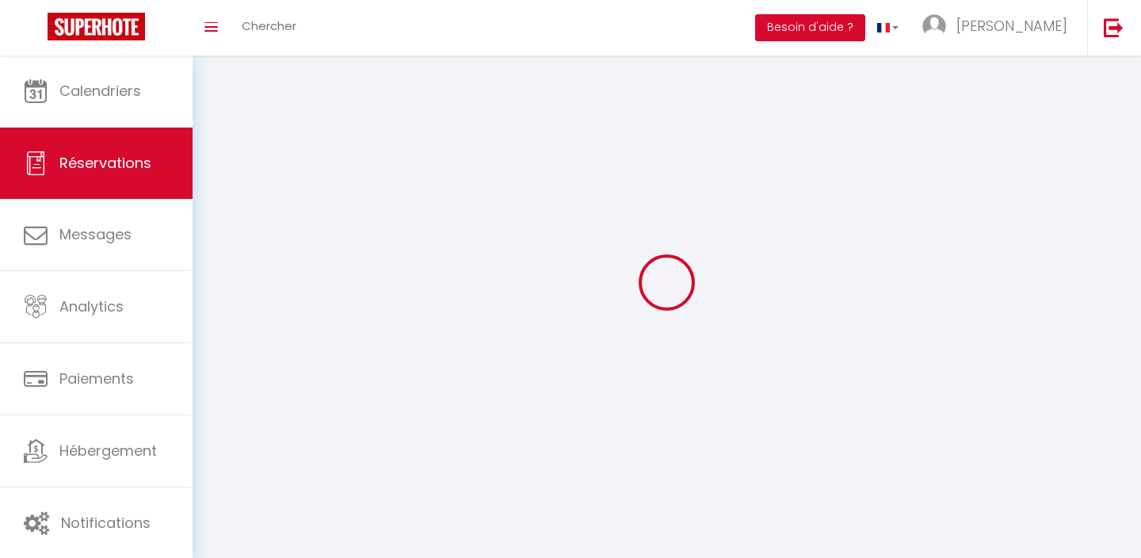
select select
checkbox input "false"
select select
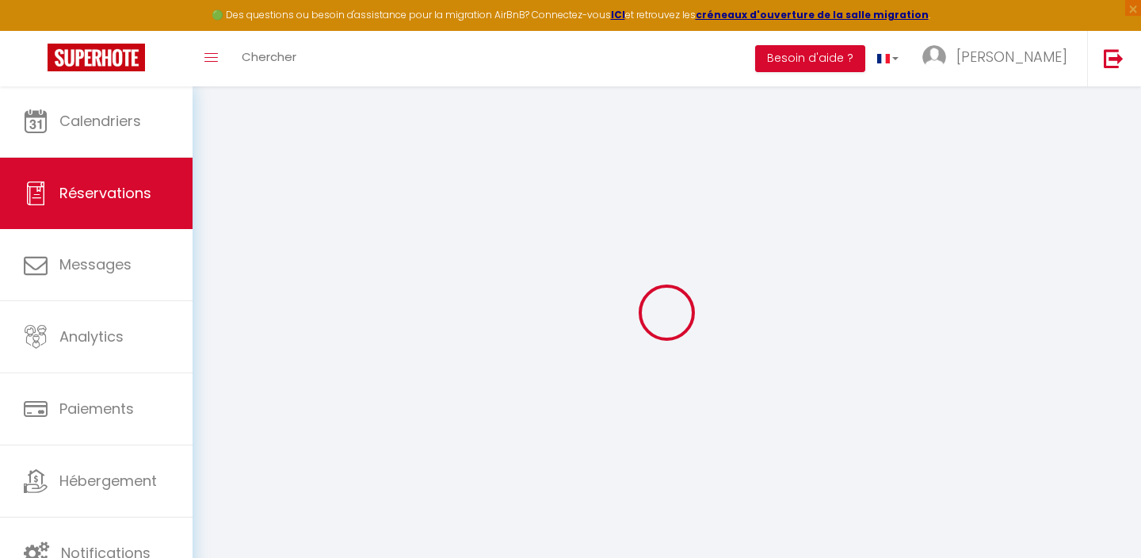
select select
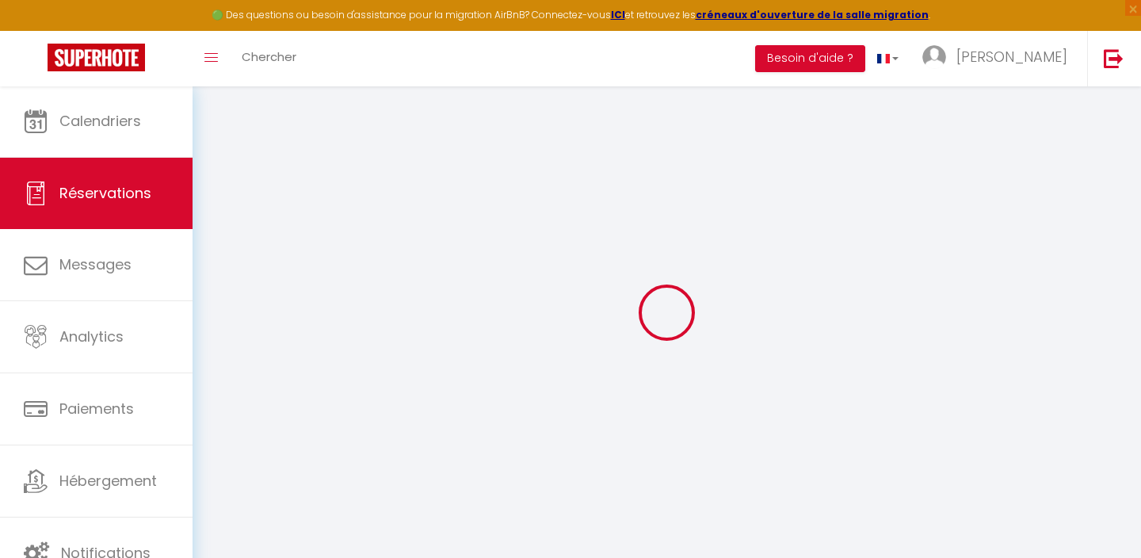
select select
checkbox input "false"
select select
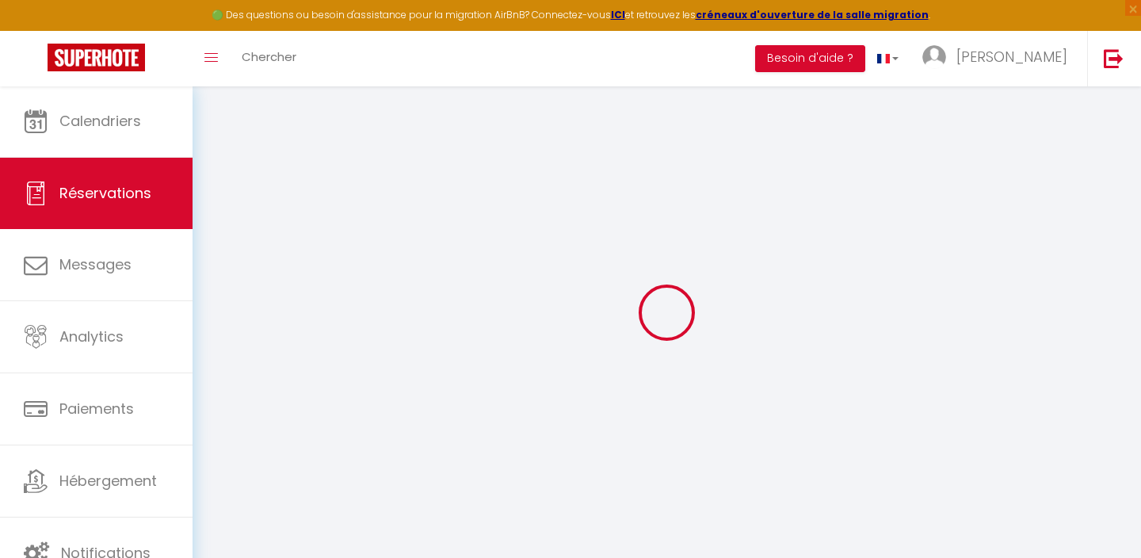
select select
checkbox input "false"
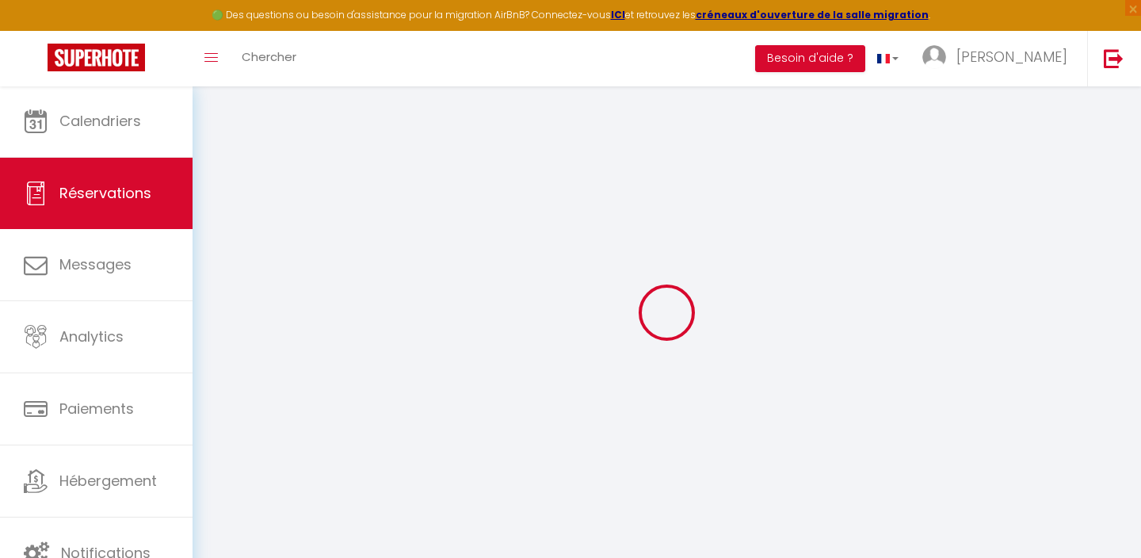
select select
checkbox input "false"
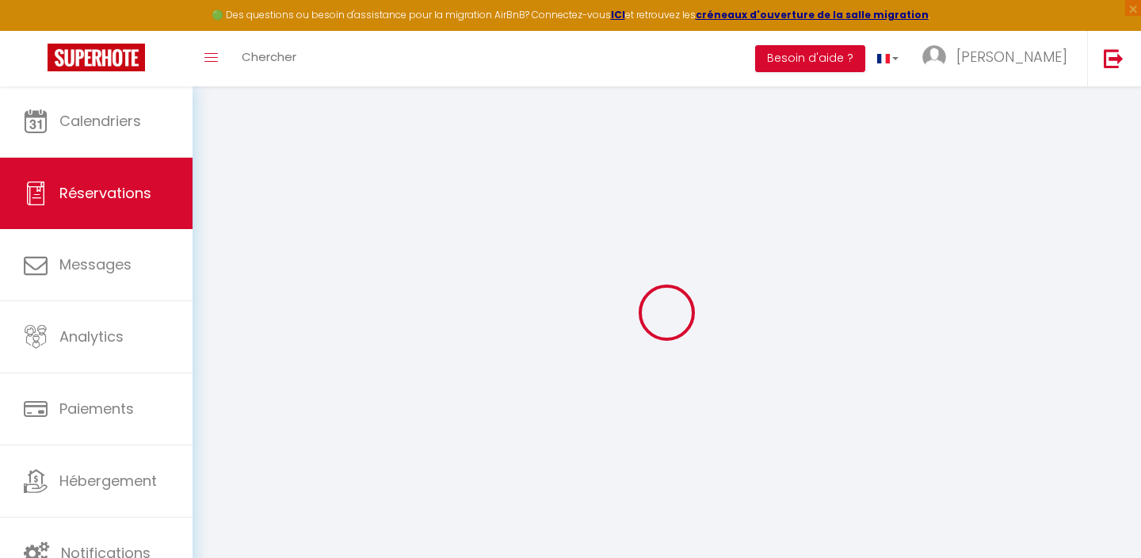
select select
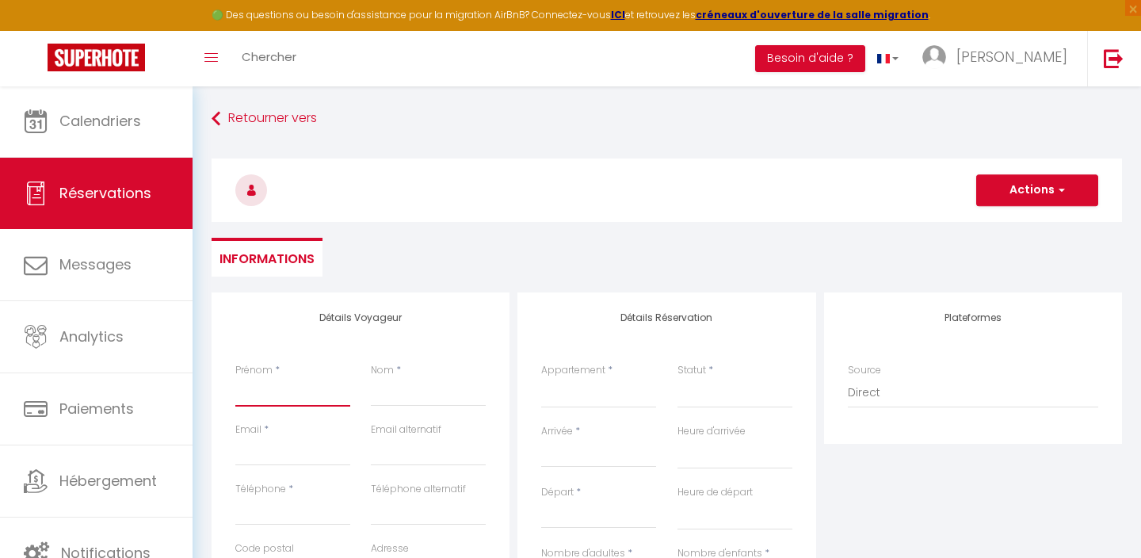
click at [297, 386] on input "Prénom" at bounding box center [292, 392] width 115 height 29
type input "F"
select select
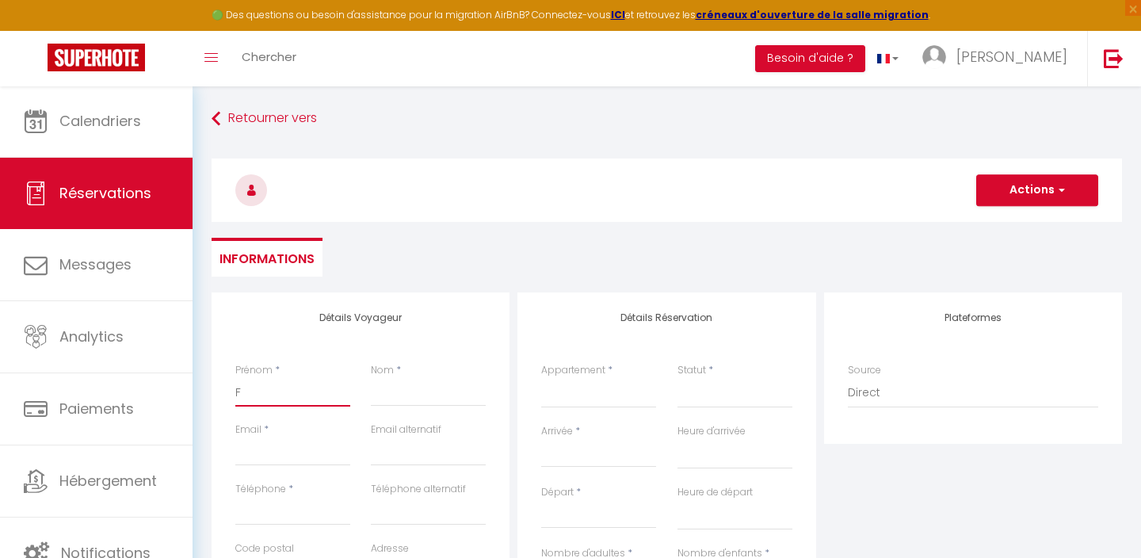
select select
checkbox input "false"
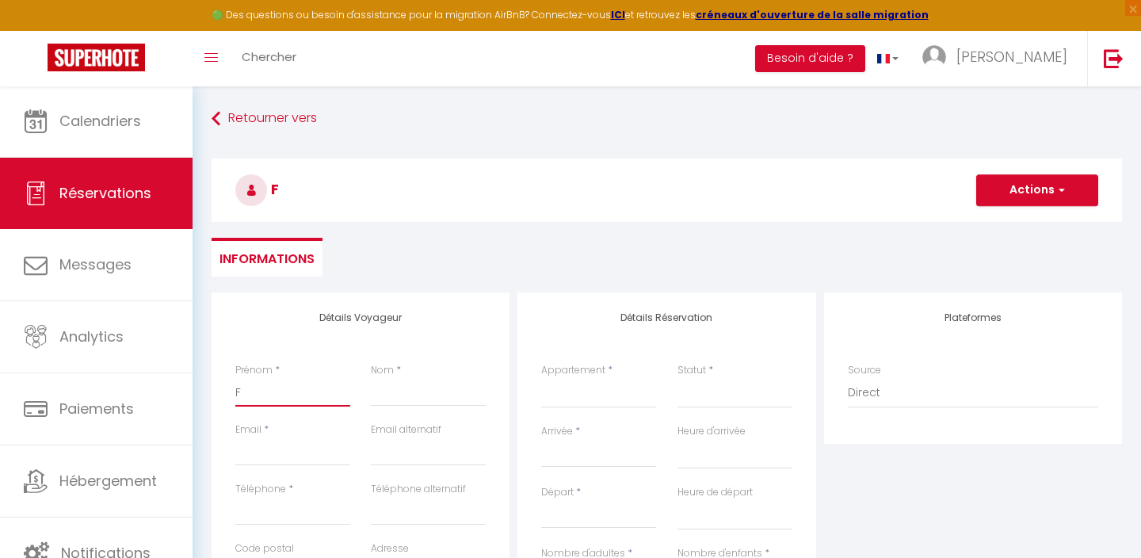
type input "Fl"
select select
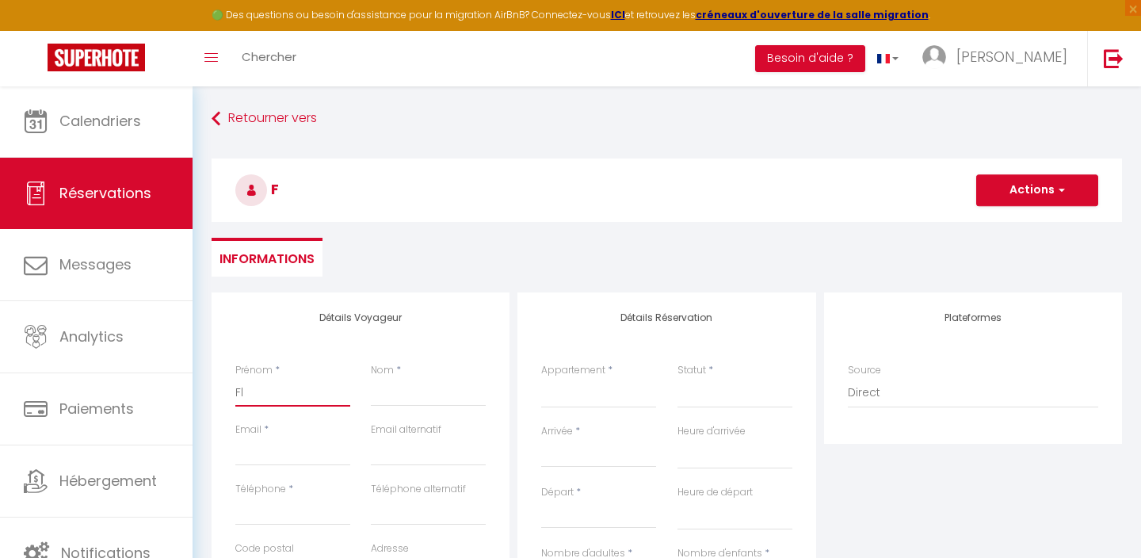
select select
checkbox input "false"
type input "Flo"
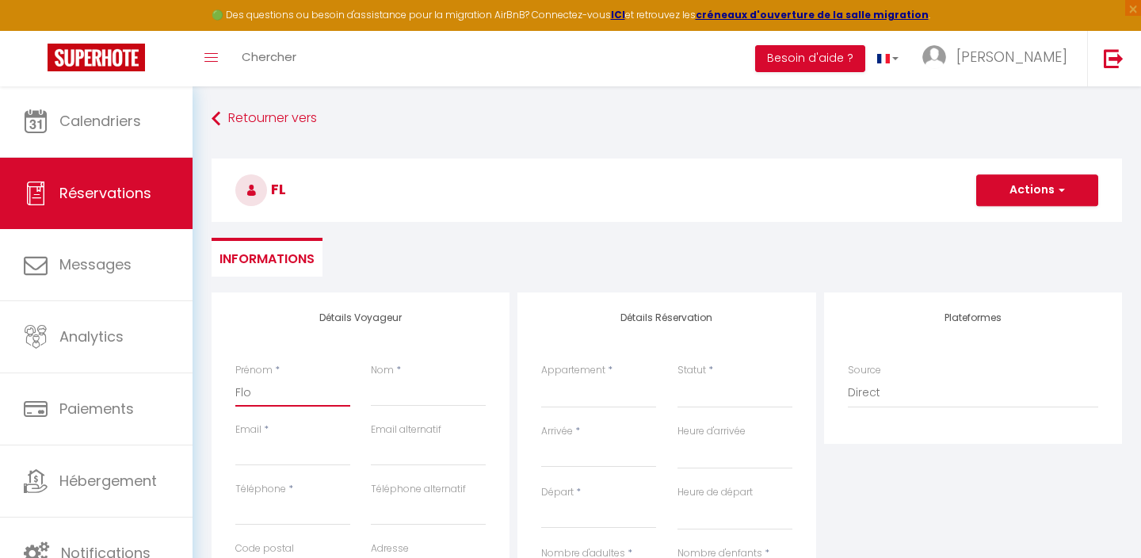
select select
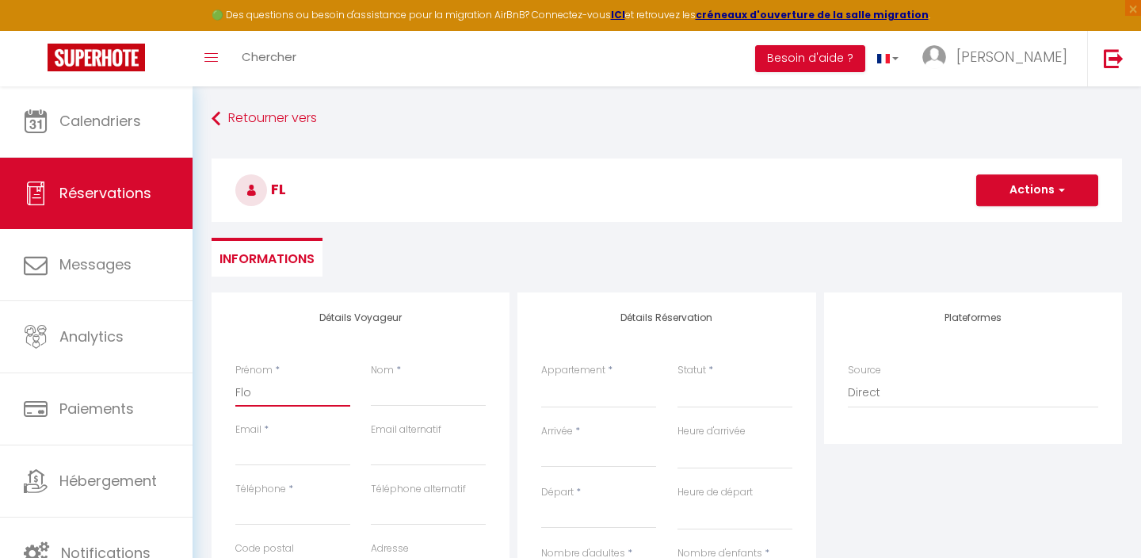
select select
checkbox input "false"
type input "Flor"
select select
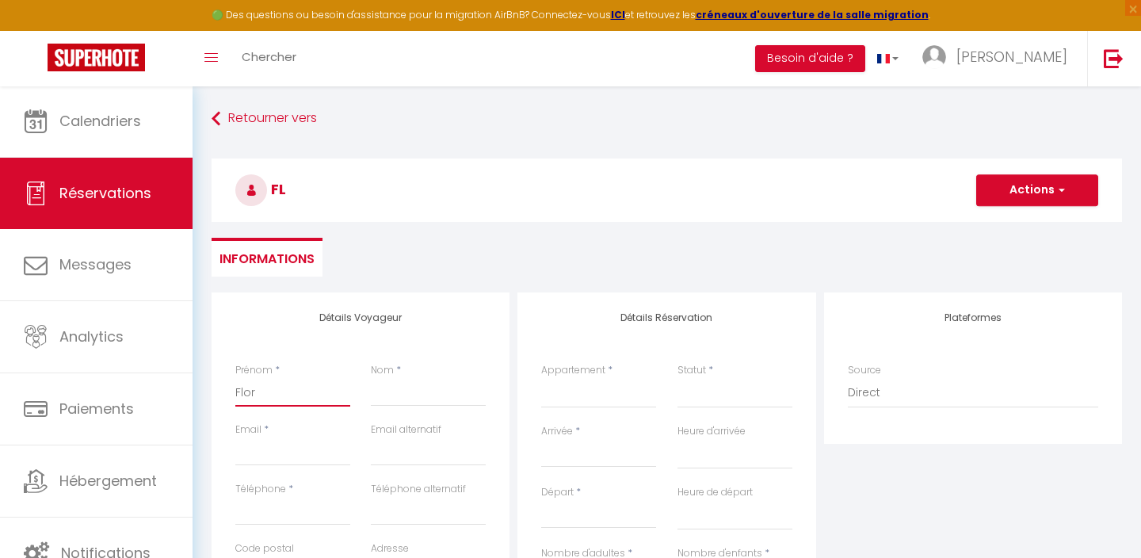
select select
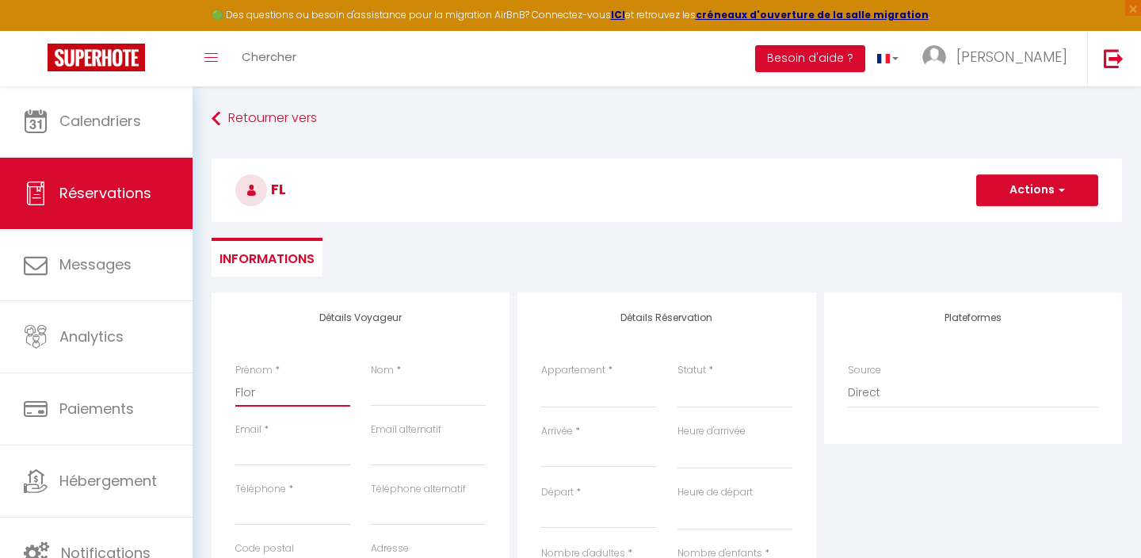
select select
checkbox input "false"
type input "Flori"
select select
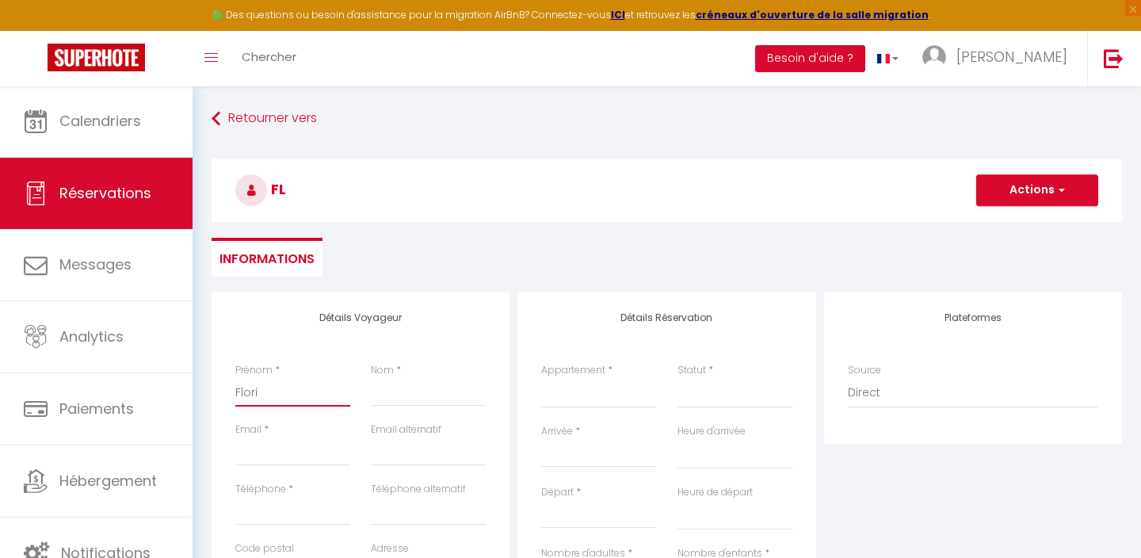
select select
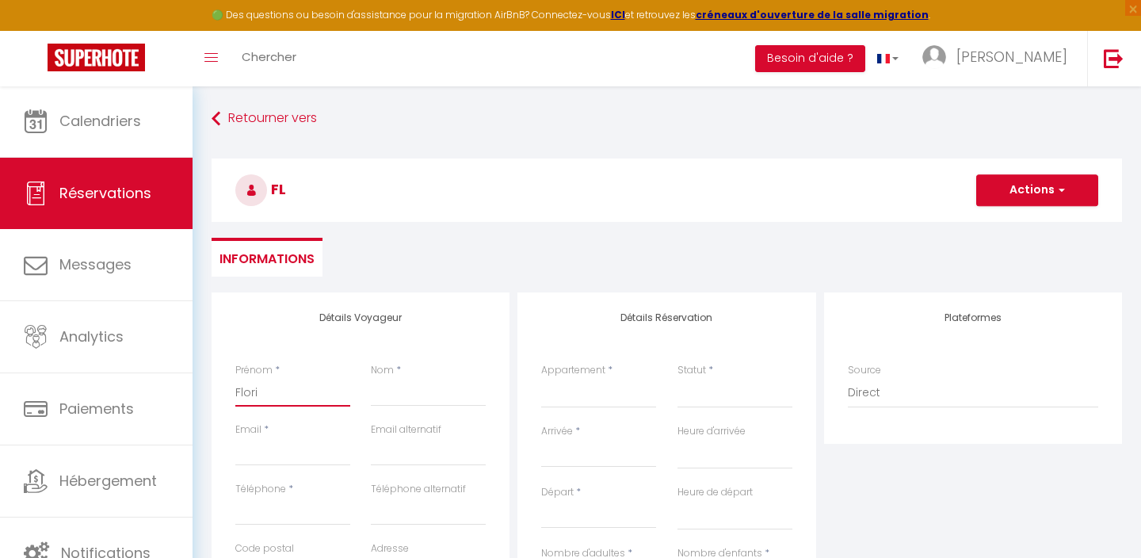
checkbox input "false"
type input "[PERSON_NAME]"
select select
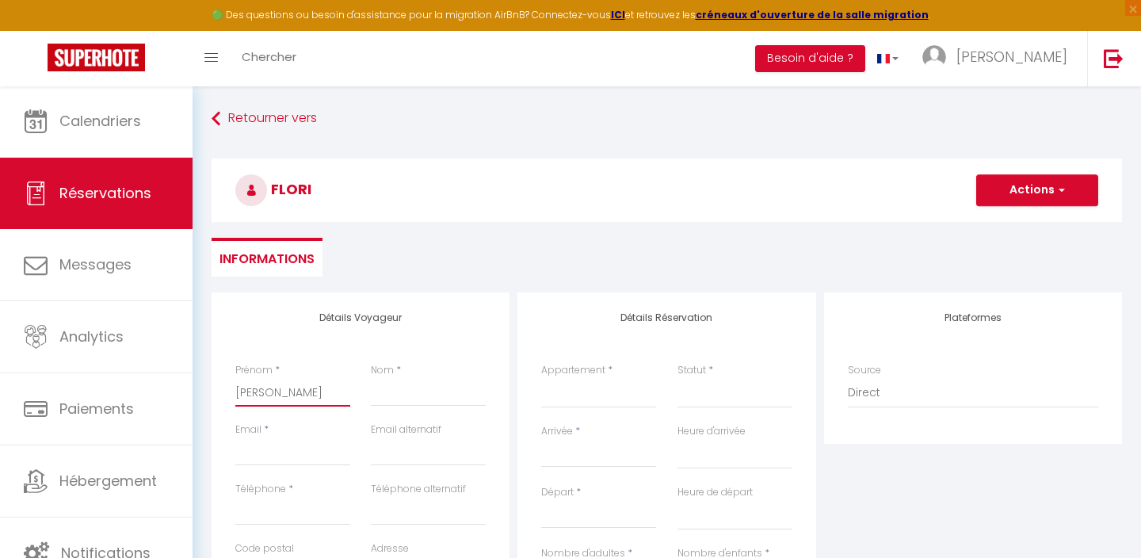
select select
checkbox input "false"
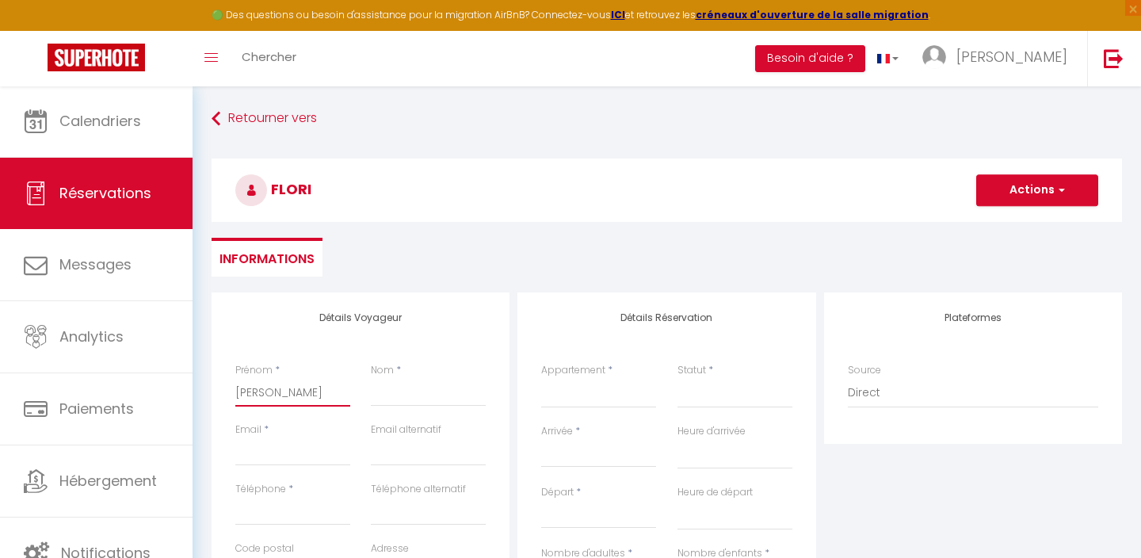
type input "[PERSON_NAME]"
select select
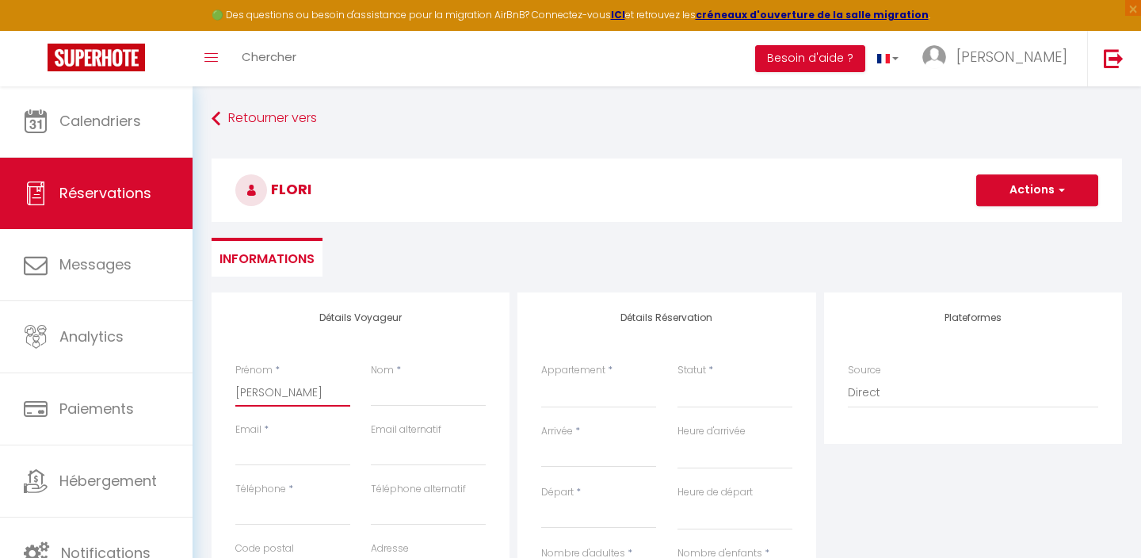
select select
checkbox input "false"
type input "[PERSON_NAME]"
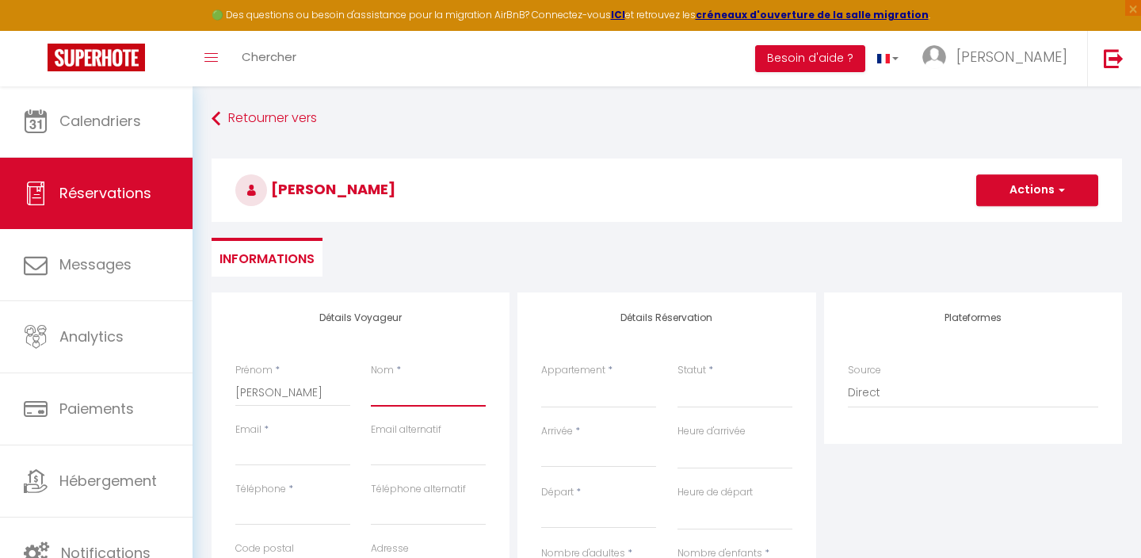
click at [402, 397] on input "Nom" at bounding box center [428, 392] width 115 height 29
click at [340, 439] on input "Email client" at bounding box center [292, 451] width 115 height 29
click at [306, 493] on div "Téléphone *" at bounding box center [292, 504] width 115 height 44
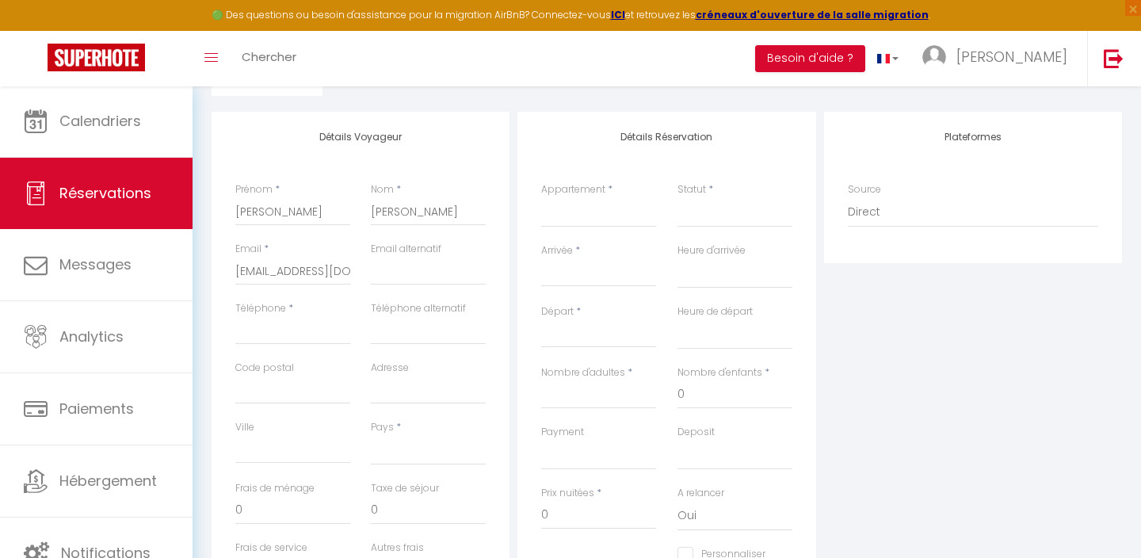
scroll to position [182, 0]
click at [274, 325] on input "Téléphone" at bounding box center [292, 328] width 115 height 29
click at [378, 427] on label "Pays" at bounding box center [382, 425] width 23 height 15
click at [378, 433] on select "[GEOGRAPHIC_DATA] [GEOGRAPHIC_DATA] [GEOGRAPHIC_DATA] [GEOGRAPHIC_DATA] [GEOGRA…" at bounding box center [428, 448] width 115 height 30
click at [513, 272] on input "Arrivée" at bounding box center [598, 272] width 115 height 21
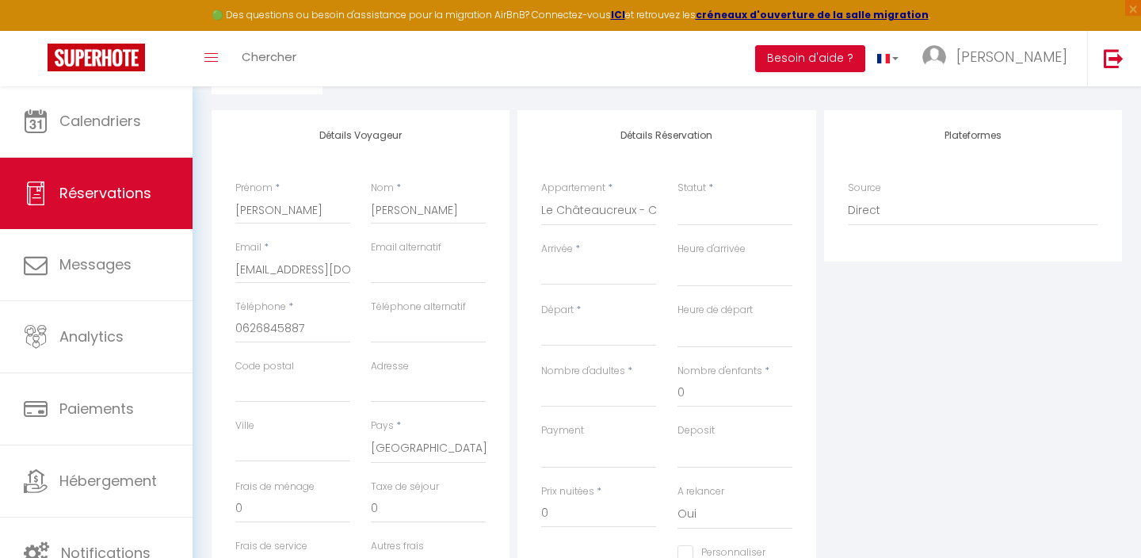
click at [513, 265] on input "Arrivée" at bounding box center [598, 272] width 115 height 21
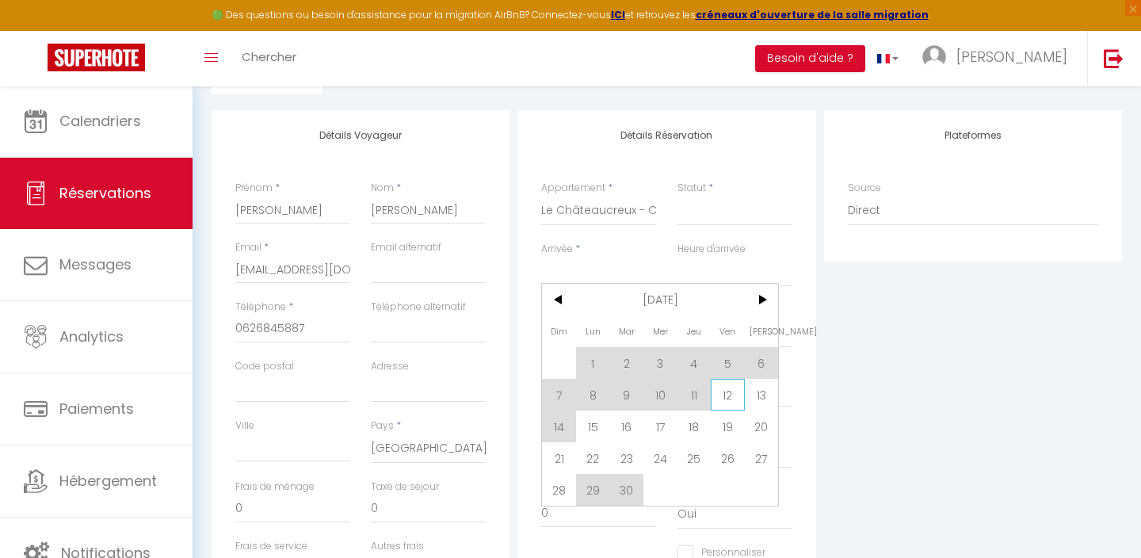
click at [513, 393] on span "12" at bounding box center [728, 395] width 34 height 32
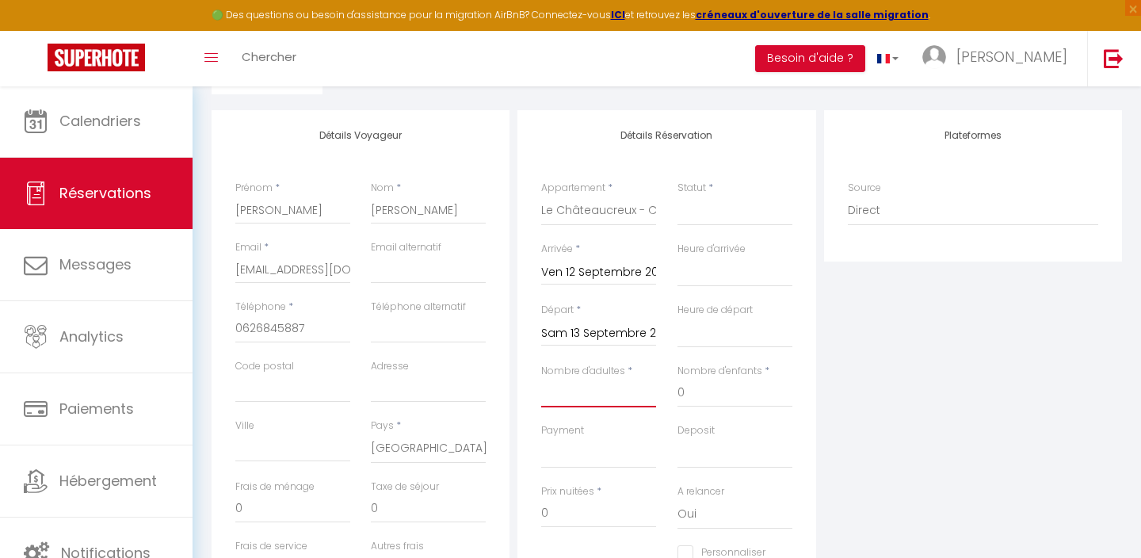
click at [513, 397] on input "Nombre d'adultes" at bounding box center [598, 393] width 115 height 29
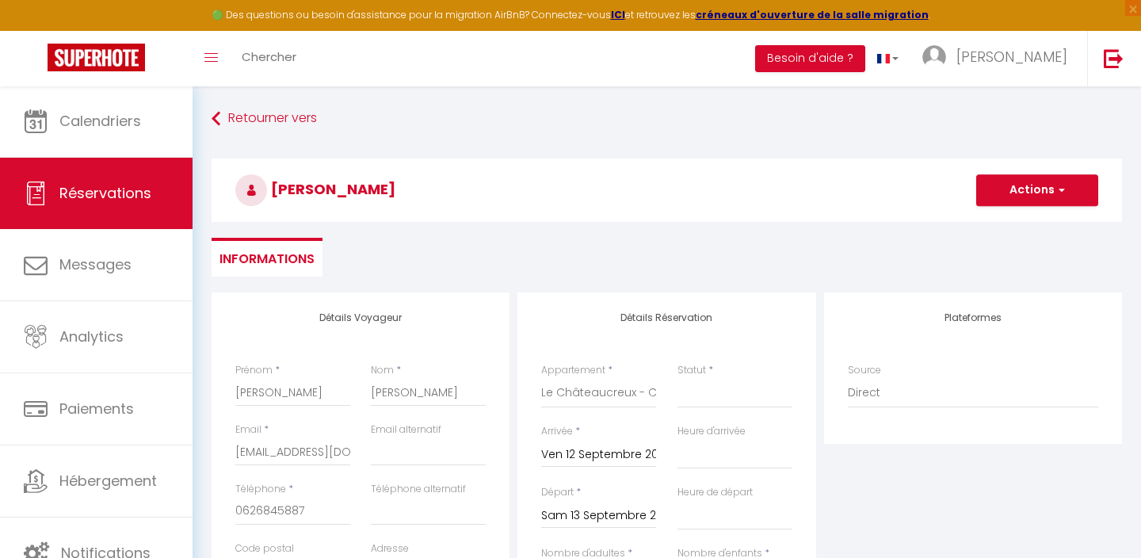
scroll to position [0, 0]
click at [513, 193] on button "Actions" at bounding box center [1037, 190] width 122 height 32
click at [513, 224] on link "Enregistrer" at bounding box center [1020, 225] width 125 height 21
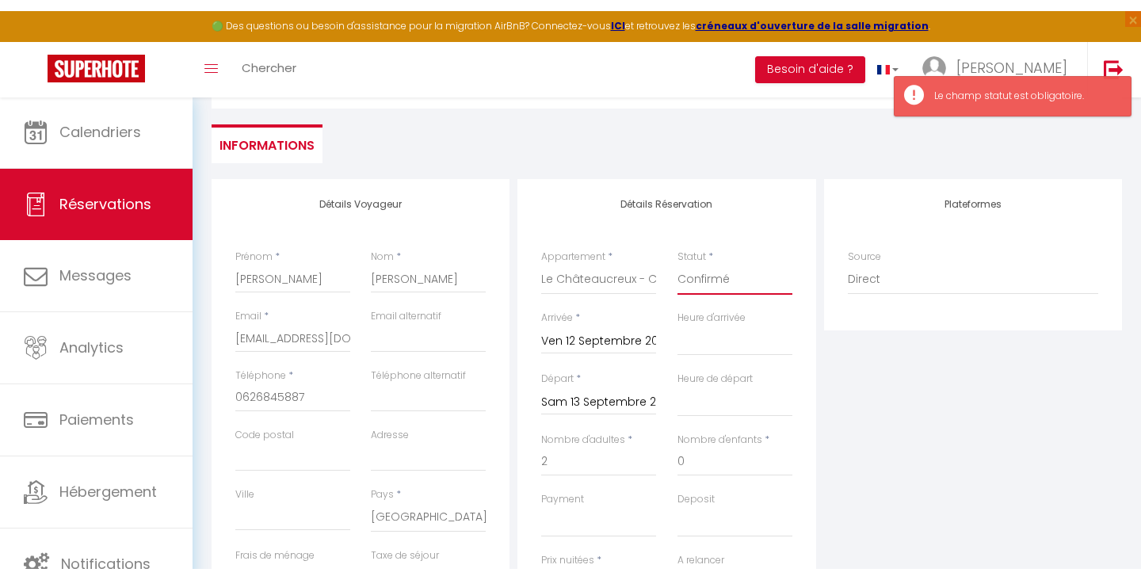
scroll to position [73, 0]
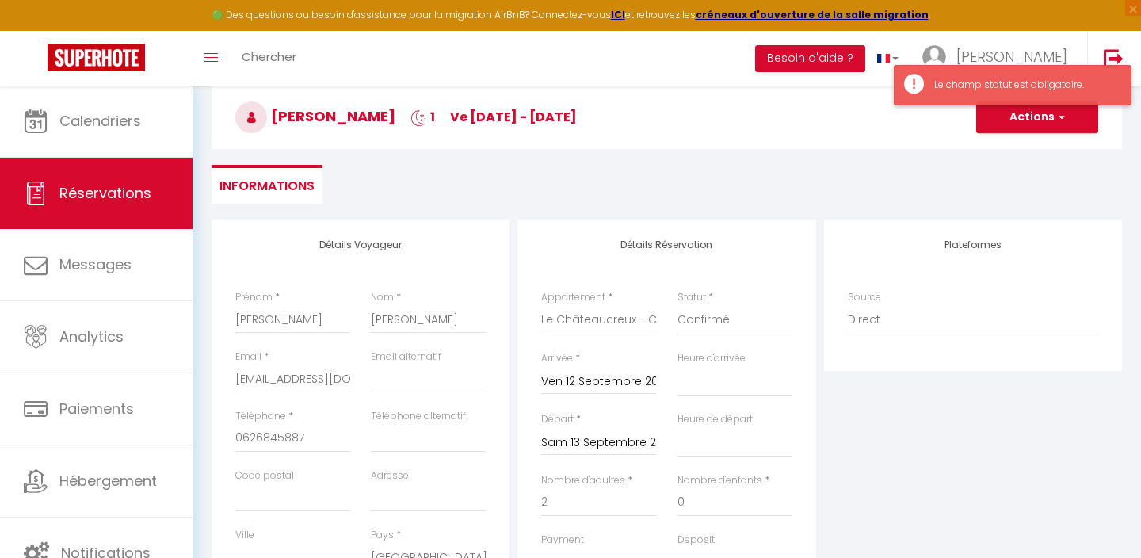
click at [513, 100] on div "Le champ statut est obligatoire." at bounding box center [1013, 85] width 238 height 40
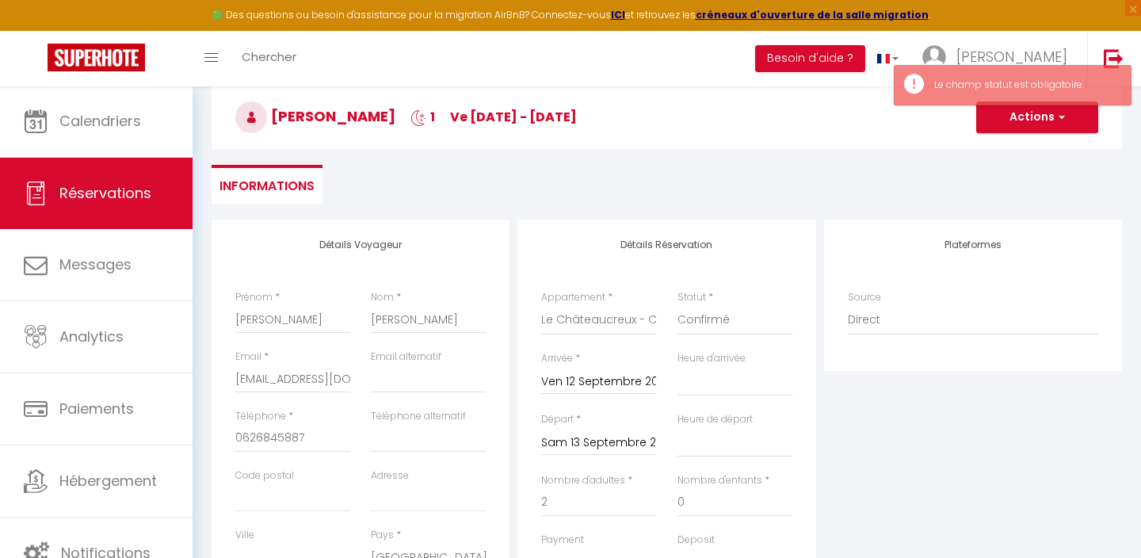
click at [513, 109] on button "Actions" at bounding box center [1037, 117] width 122 height 32
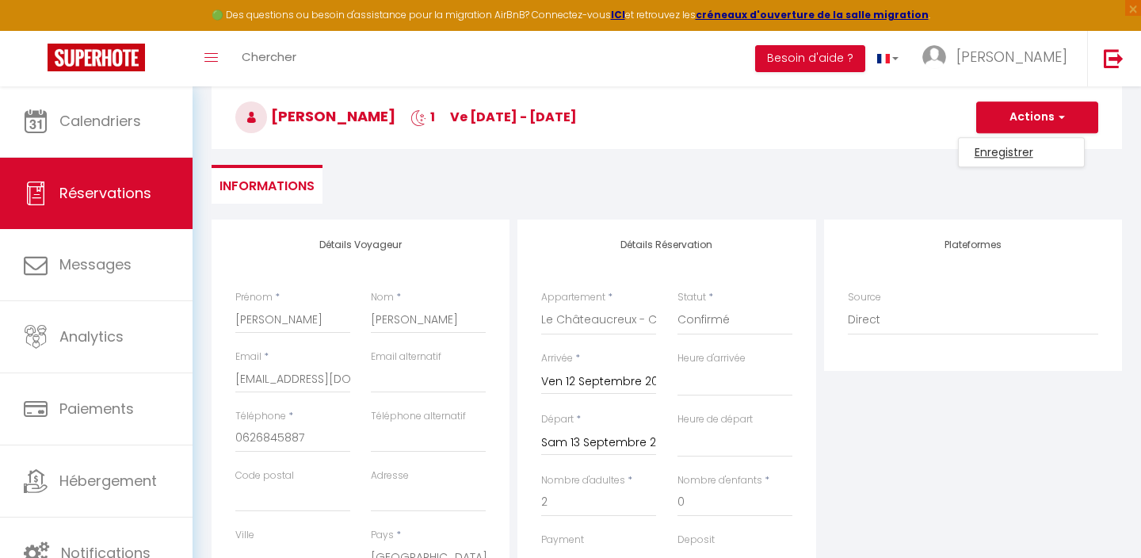
click at [513, 144] on link "Enregistrer" at bounding box center [1020, 152] width 125 height 21
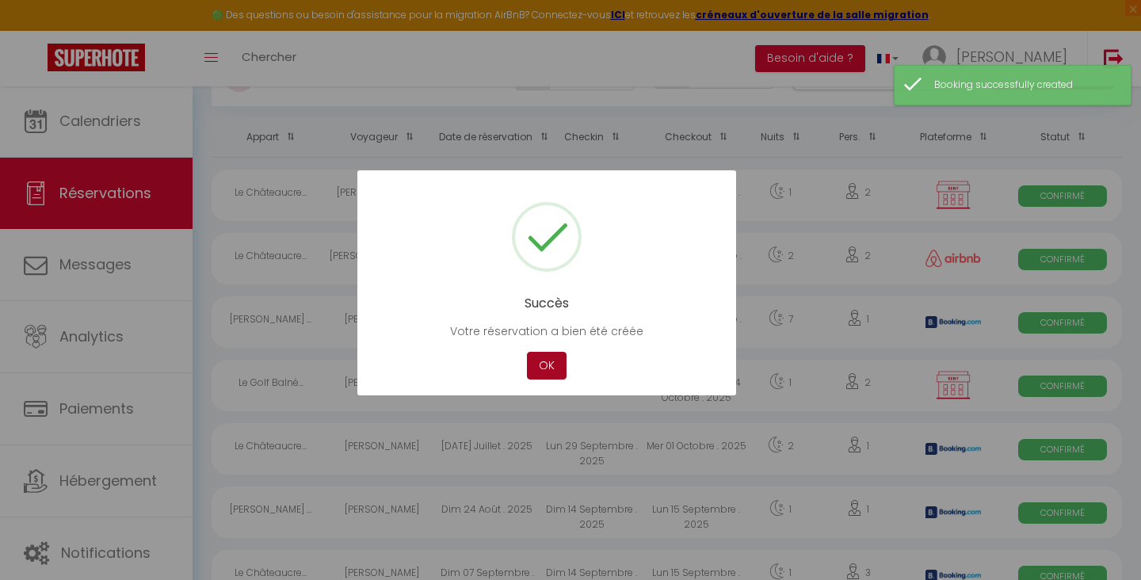
click at [513, 372] on button "OK" at bounding box center [547, 366] width 40 height 28
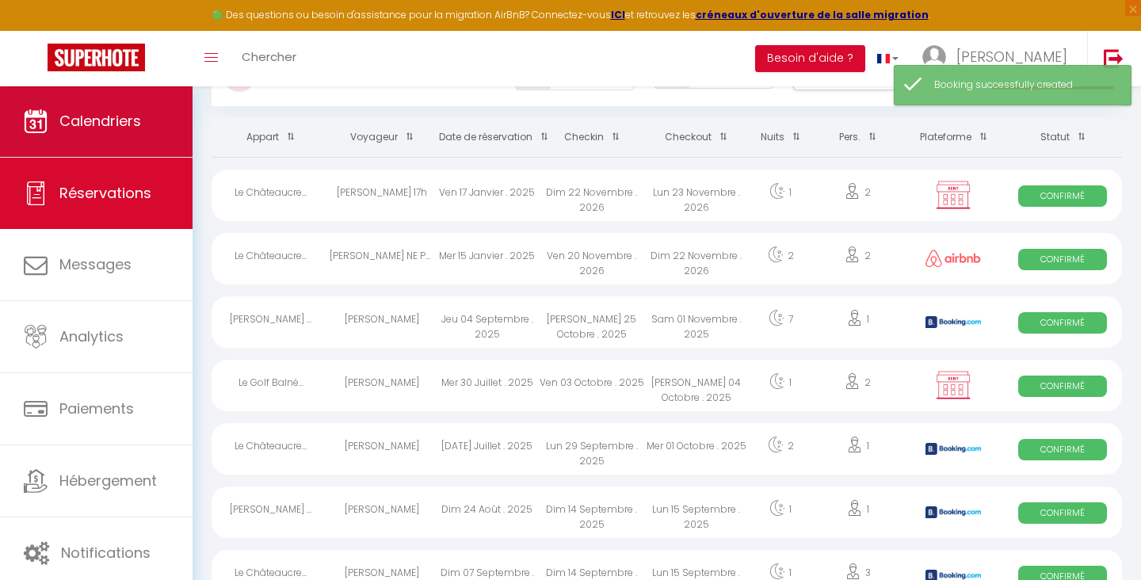
click at [129, 128] on span "Calendriers" at bounding box center [100, 121] width 82 height 20
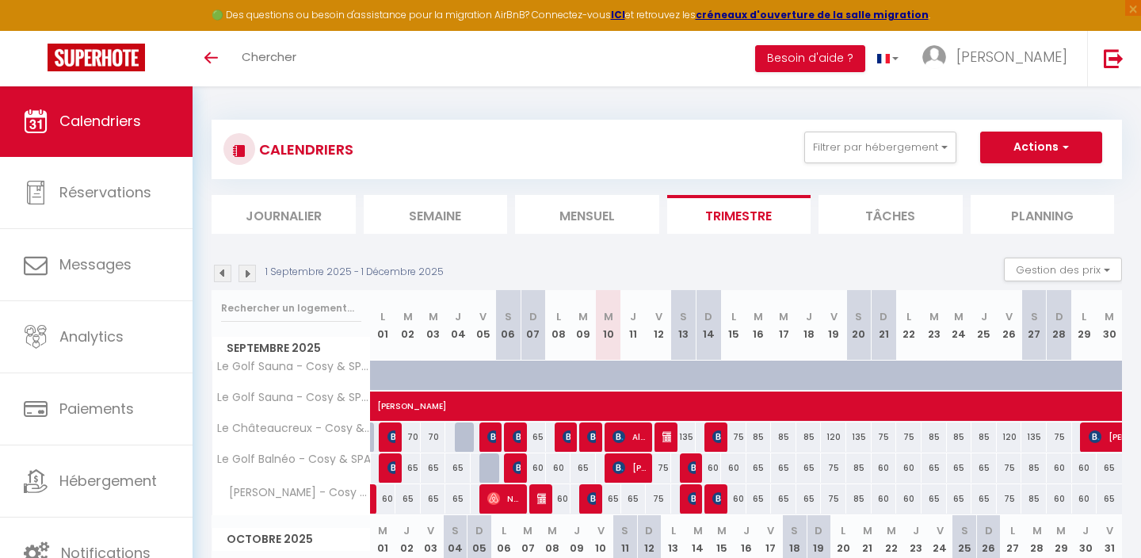
select select
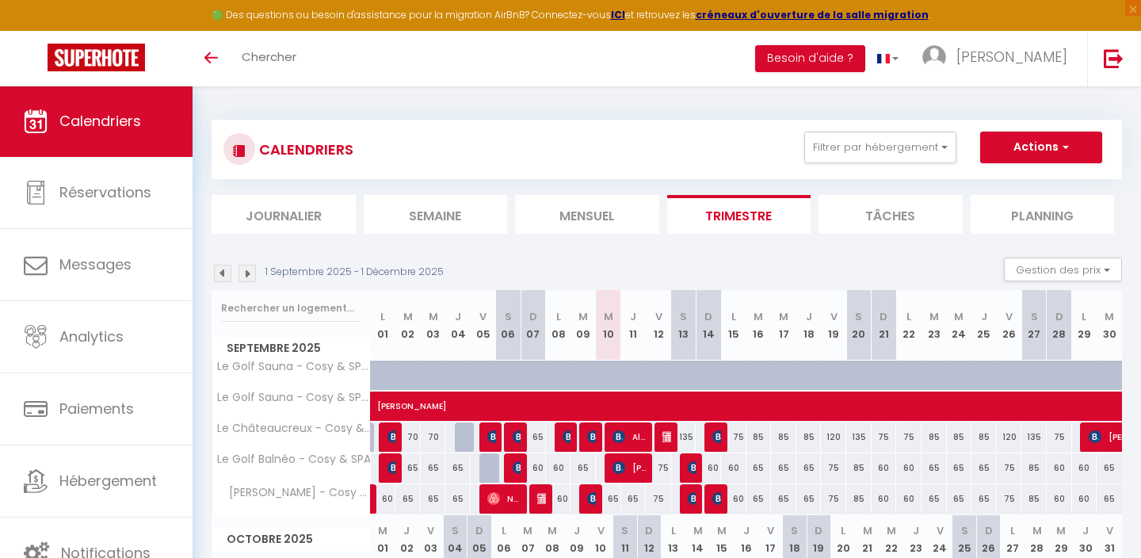
click at [591, 440] on img at bounding box center [593, 436] width 13 height 13
select select "OK"
select select "0"
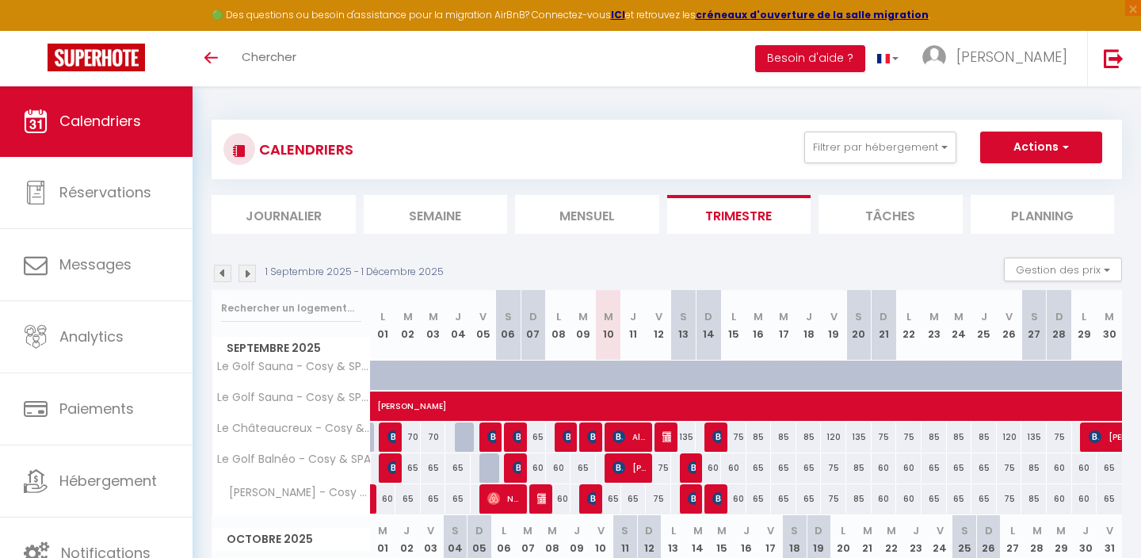
select select "1"
select select
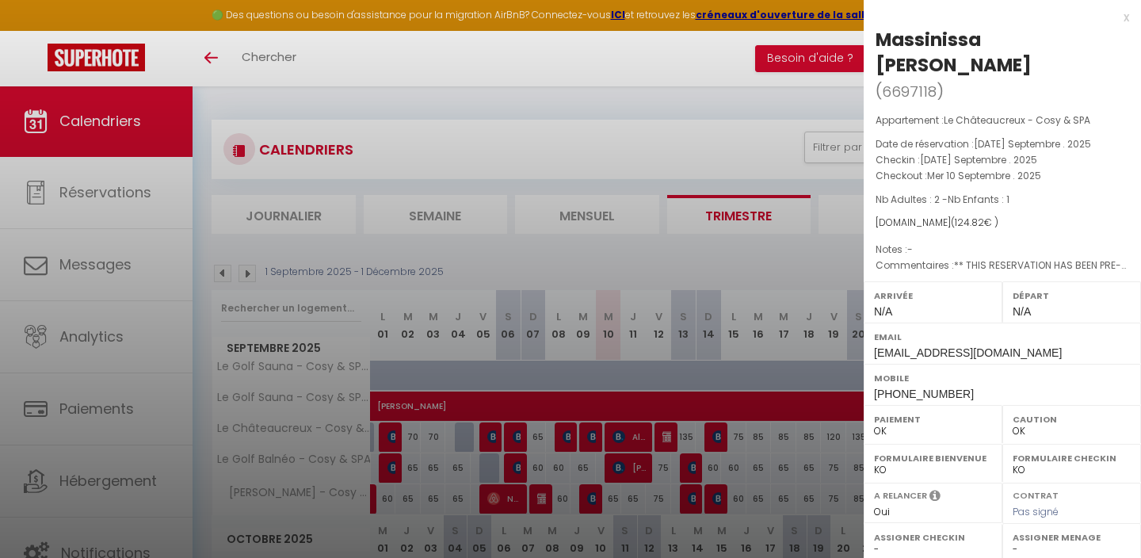
click at [591, 440] on div at bounding box center [570, 279] width 1141 height 558
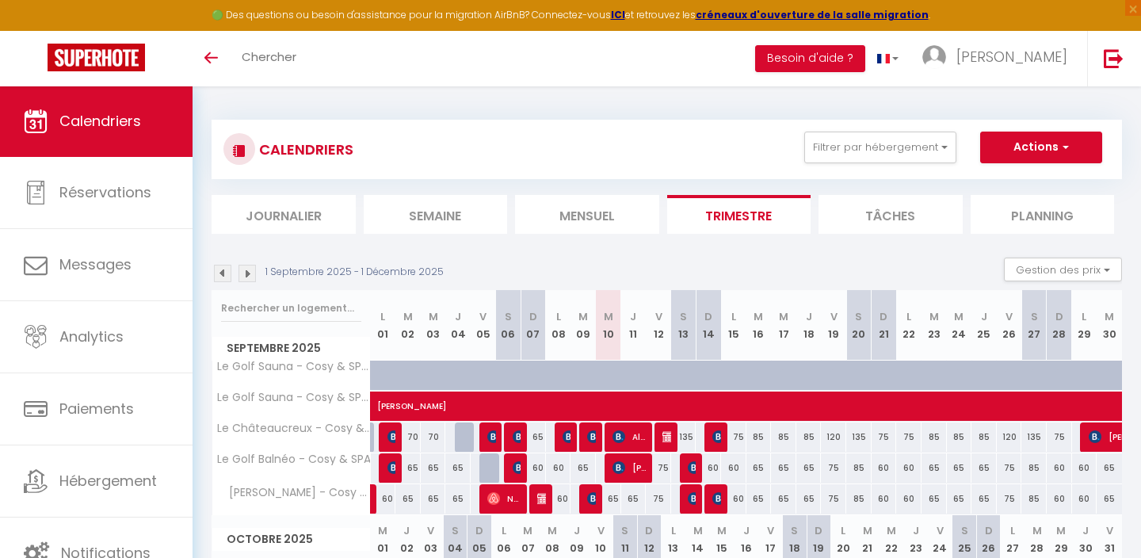
click at [593, 503] on img at bounding box center [593, 498] width 13 height 13
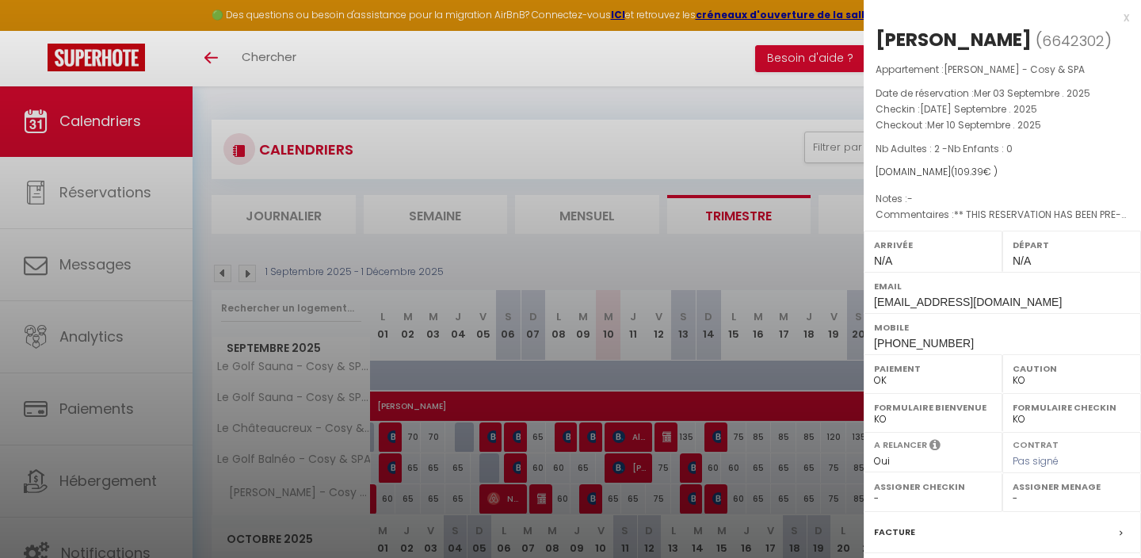
click at [630, 495] on div at bounding box center [570, 279] width 1141 height 558
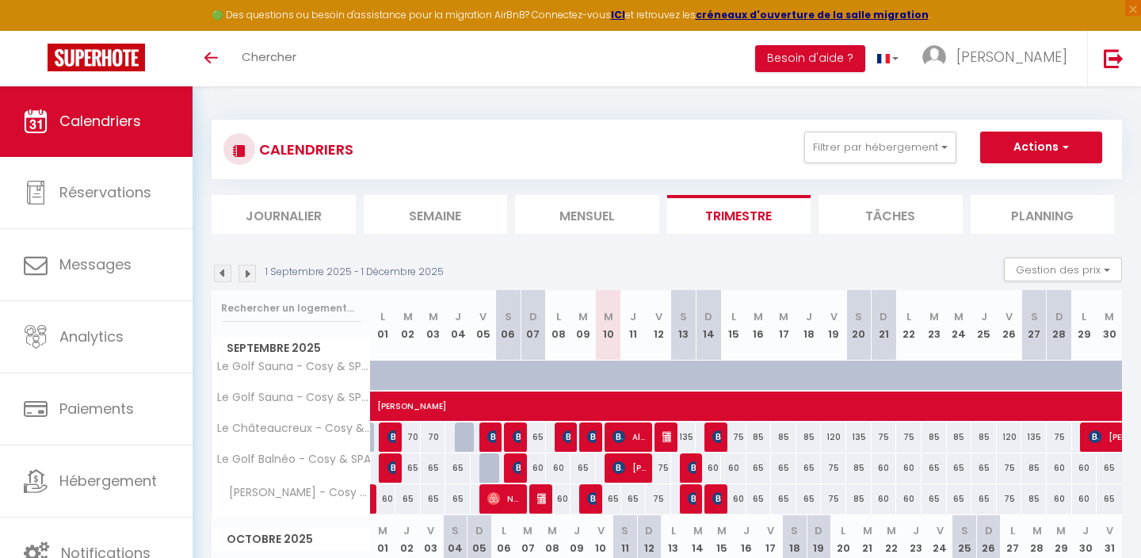
click at [569, 437] on img at bounding box center [568, 436] width 13 height 13
select select "OK"
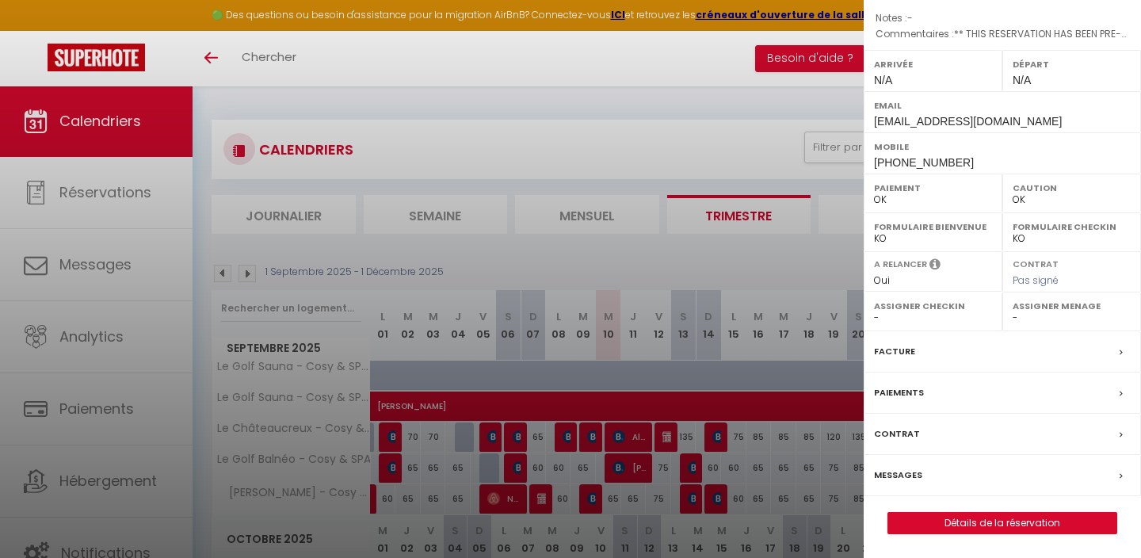
scroll to position [201, 0]
click at [917, 352] on div "Facture" at bounding box center [1001, 351] width 277 height 41
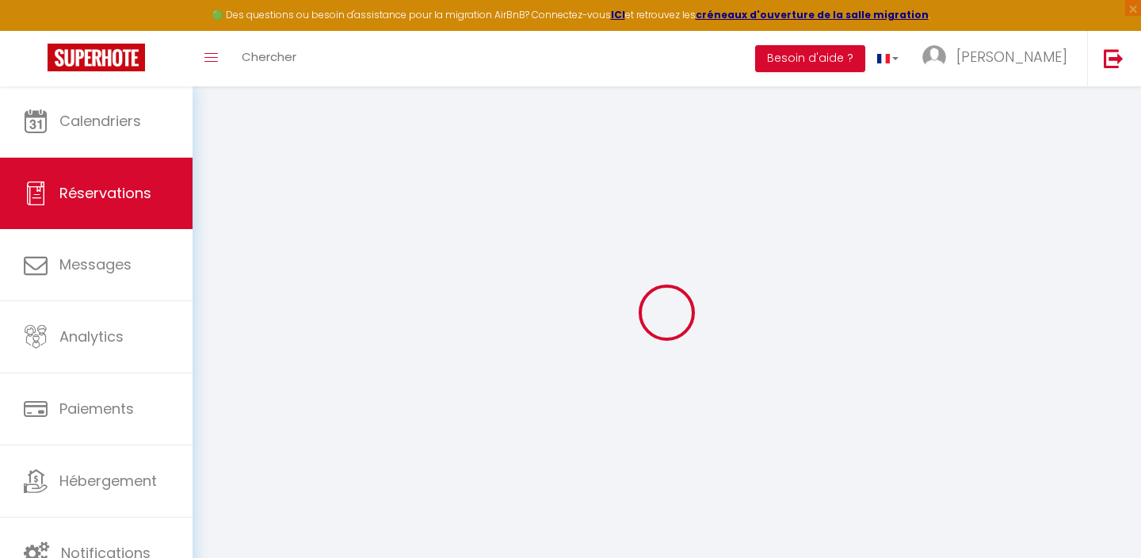
click at [917, 352] on div at bounding box center [667, 312] width 910 height 415
select select "cleaning"
select select "taxes"
select select
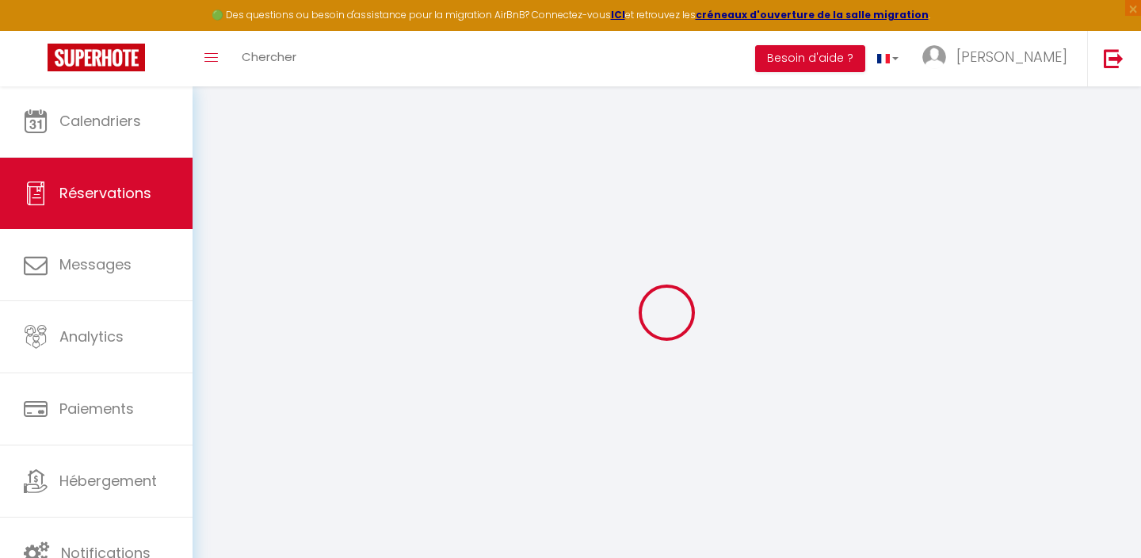
checkbox input "false"
select select
checkbox input "false"
type voyageur0 "** THIS RESERVATION HAS BEEN PRE-PAID ** BOOKING NOTE : Payment charge is EUR 1…"
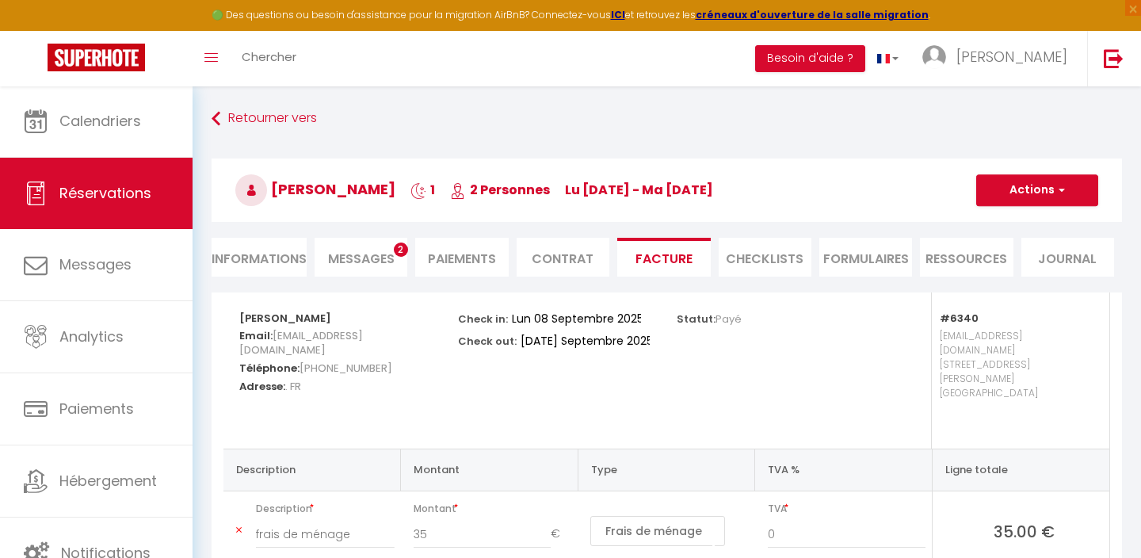
click at [1016, 197] on button "Actions" at bounding box center [1037, 190] width 122 height 32
click at [1005, 267] on link "Envoyer la facture" at bounding box center [1024, 266] width 133 height 21
type input "bloren.200940@guest.booking.com"
select select "fr"
type input "Votre facture 6633739 - Le Châteaucreux - Cosy & SPA"
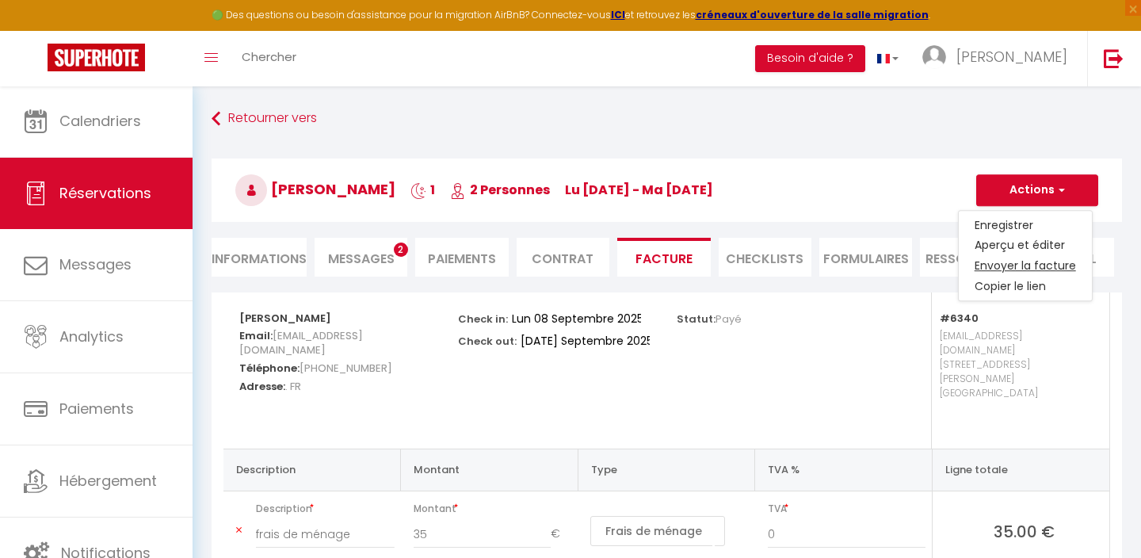
type textarea "Bonjour, Voici le lien pour télécharger votre facture : https://superhote.com/a…"
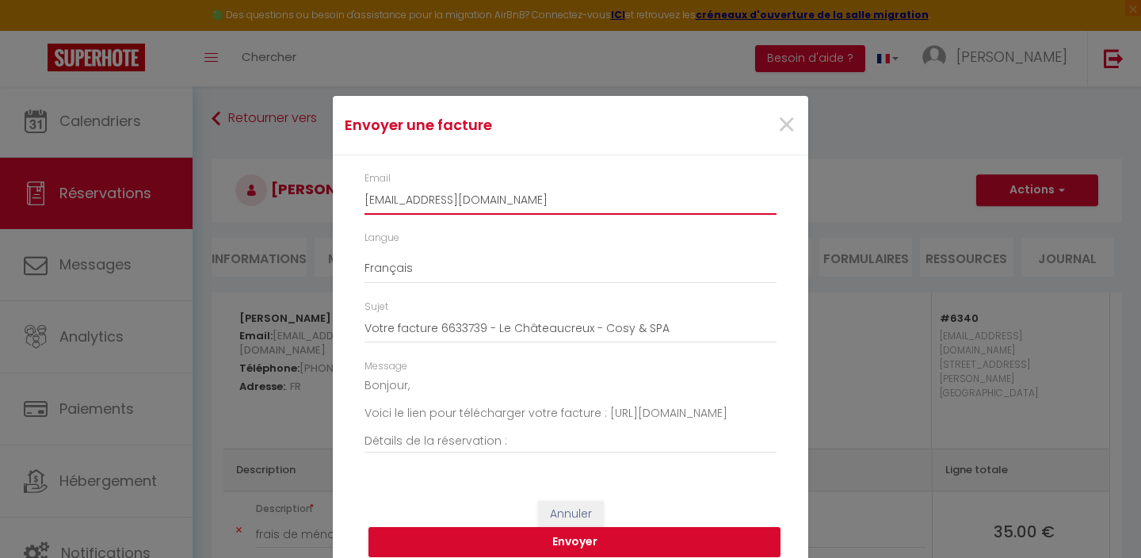
click at [596, 193] on input "bloren.200940@guest.booking.com" at bounding box center [570, 200] width 412 height 29
type input "f"
paste input "06 10 27 54 92"
paste input "Bonjour pouvez vous svp m'envoyer une facture ? Mr lorenzo bxlorenzo65@gmail.co…"
click at [672, 203] on input "Bonjour pouvez vous svp m'envoyer une facture ? Mr lorenzo bxlorenzo65@gmail.co…" at bounding box center [570, 200] width 412 height 29
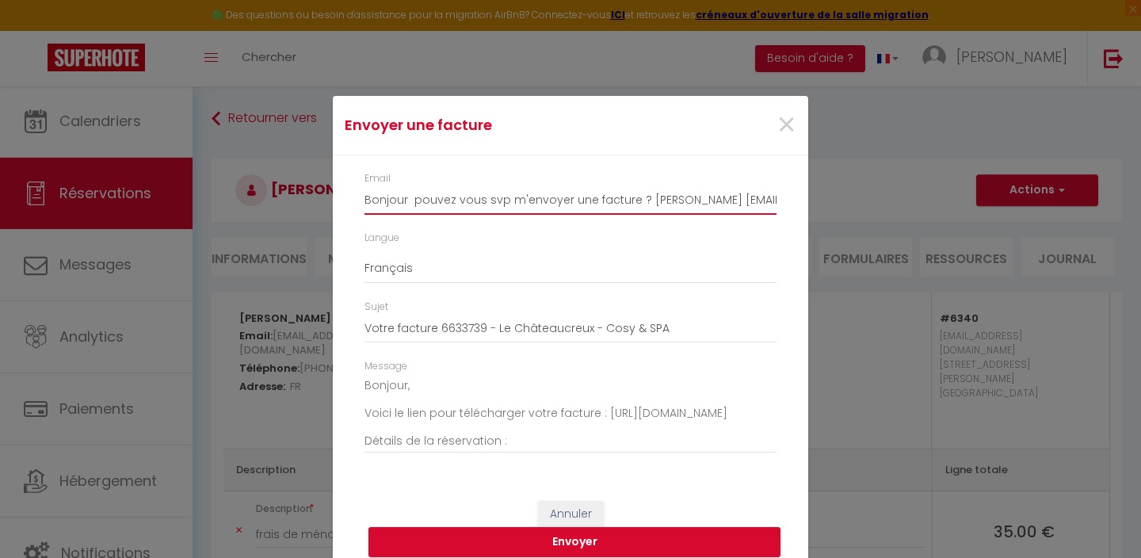
click at [668, 203] on input "Bonjour pouvez vous svp m'envoyer une facture ? Mr lorenzo bxlorenzo65@gmail.co…" at bounding box center [570, 200] width 412 height 29
click at [638, 198] on input "Bonjour pouvez vous svp m'envoyer une facture ? Mr lorenzo bxlorenzo65@gmail.com" at bounding box center [570, 200] width 412 height 29
type input "bxlorenzo65@gmail.com"
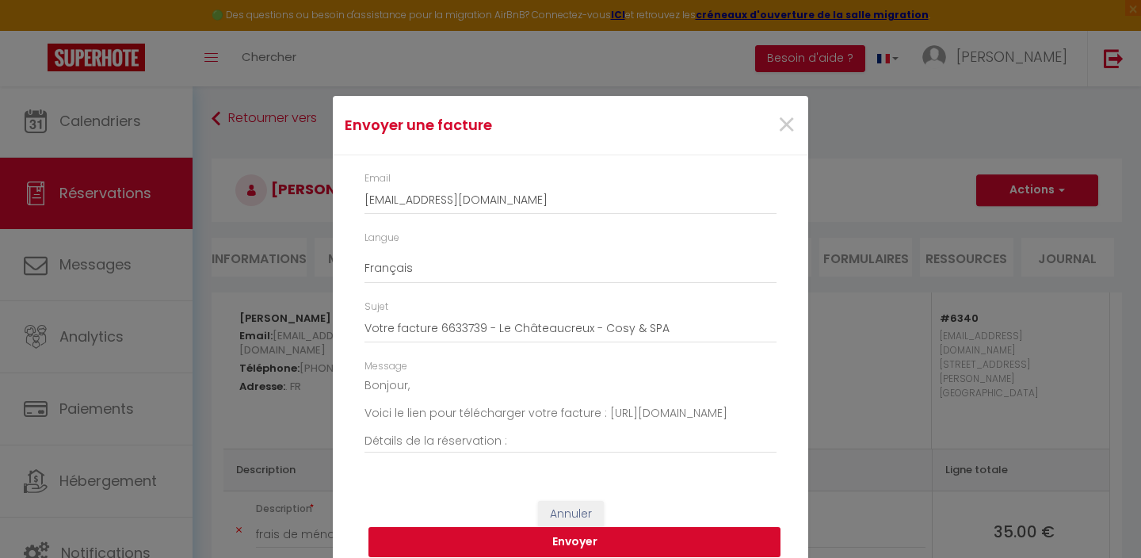
click at [616, 535] on button "Envoyer" at bounding box center [574, 542] width 412 height 30
